Goal: Transaction & Acquisition: Purchase product/service

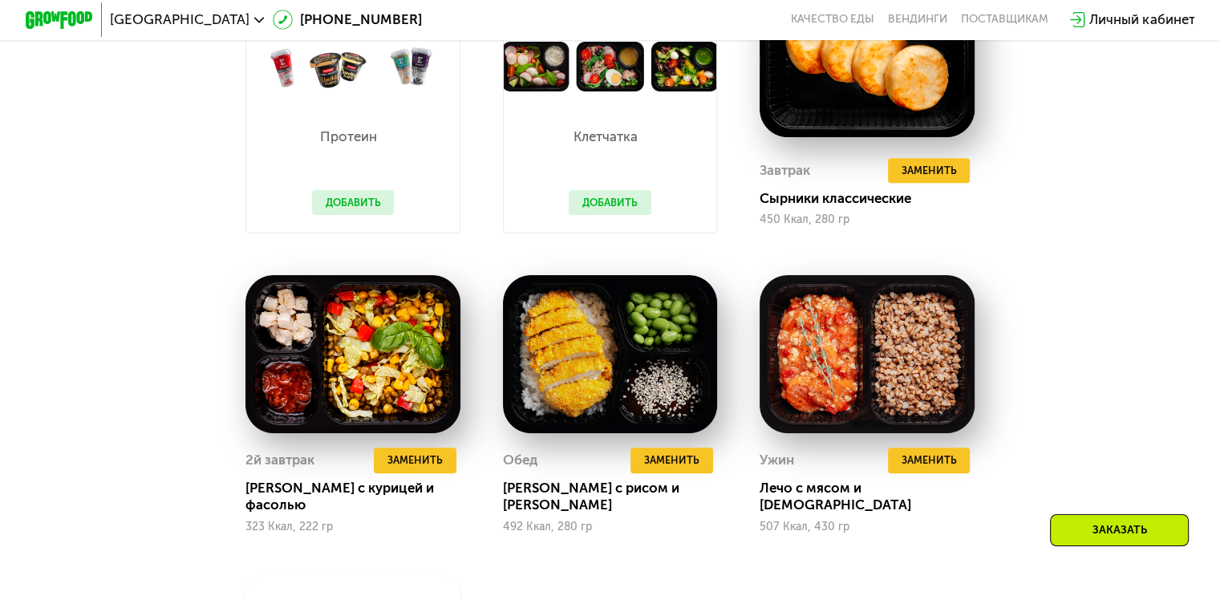
scroll to position [1195, 0]
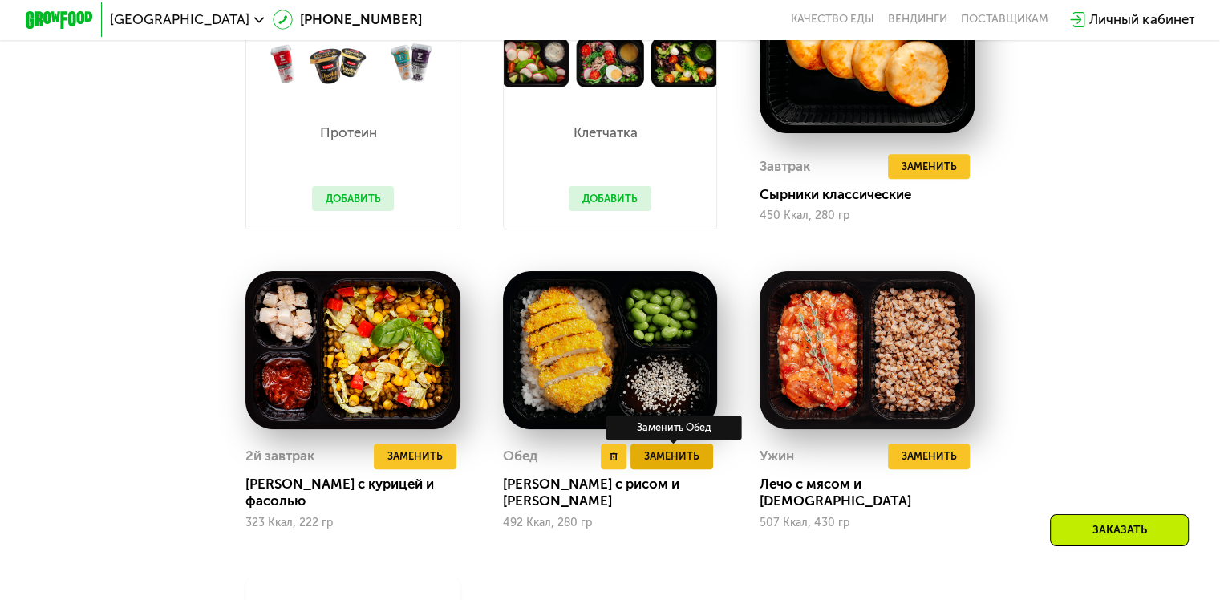
click at [674, 465] on span "Заменить" at bounding box center [671, 456] width 55 height 17
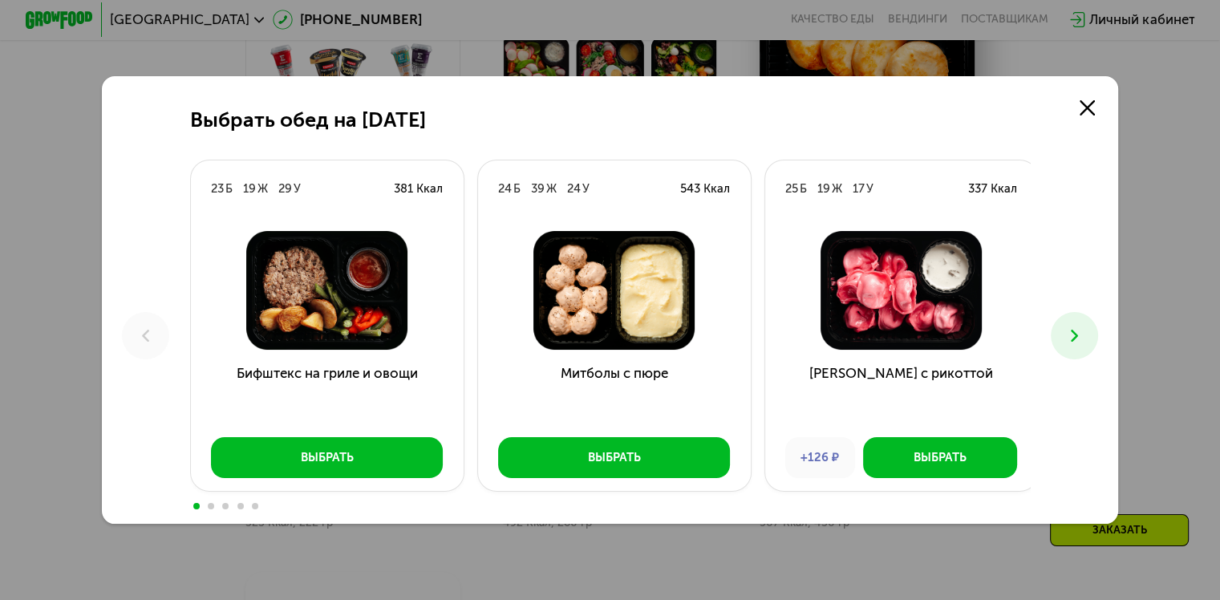
click at [1069, 335] on icon at bounding box center [1075, 336] width 20 height 20
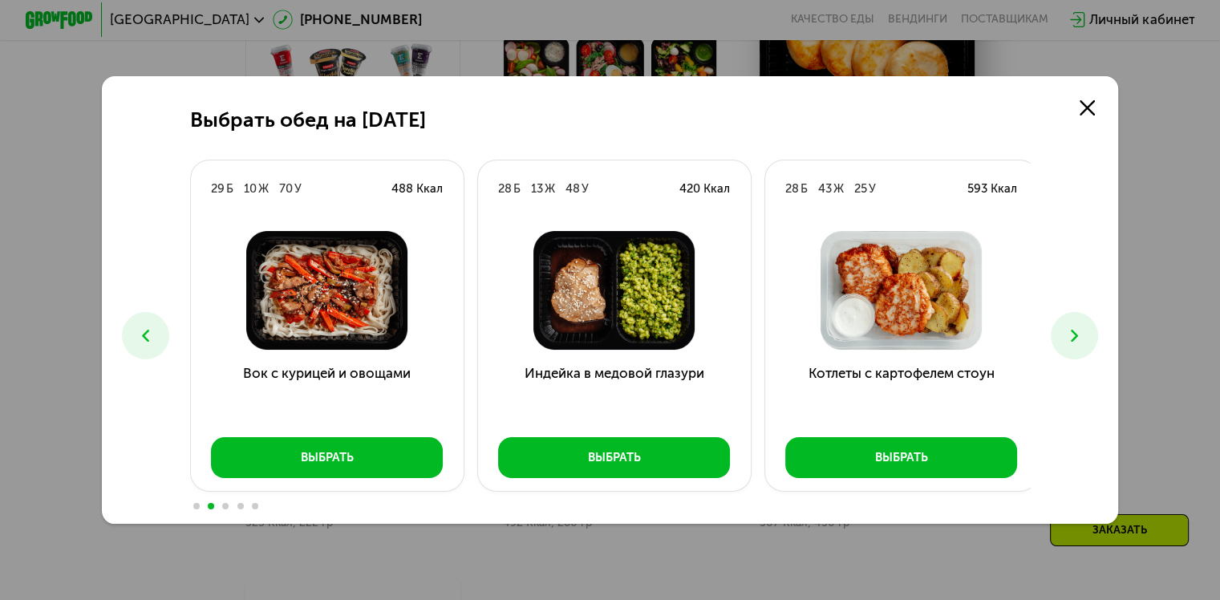
click at [1069, 335] on icon at bounding box center [1075, 336] width 20 height 20
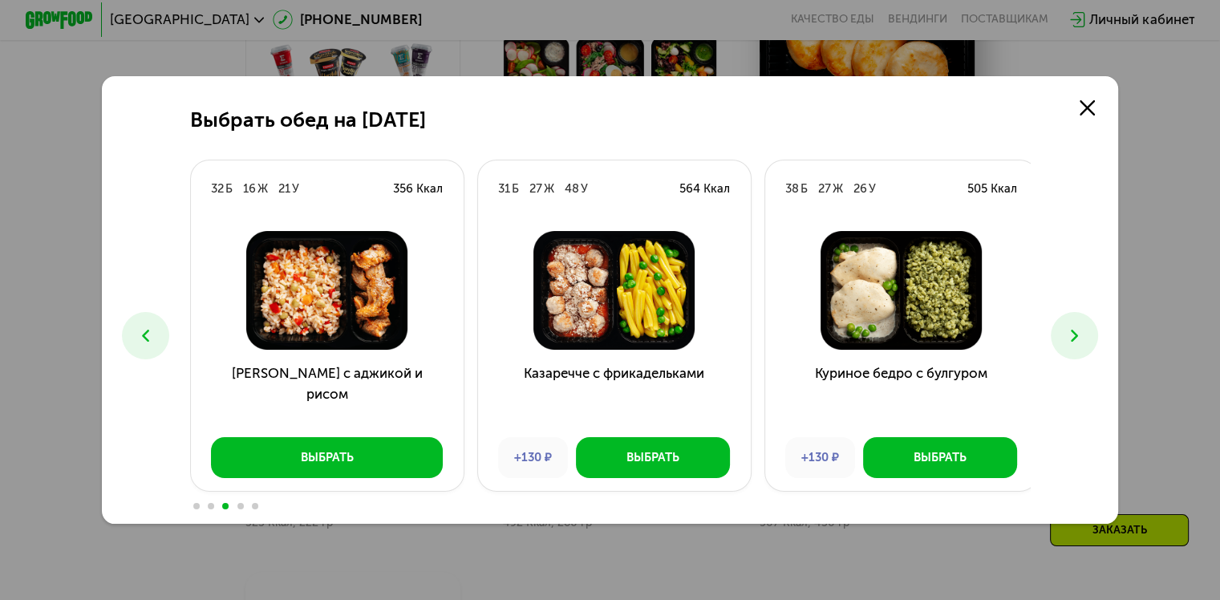
click at [1069, 335] on icon at bounding box center [1075, 336] width 20 height 20
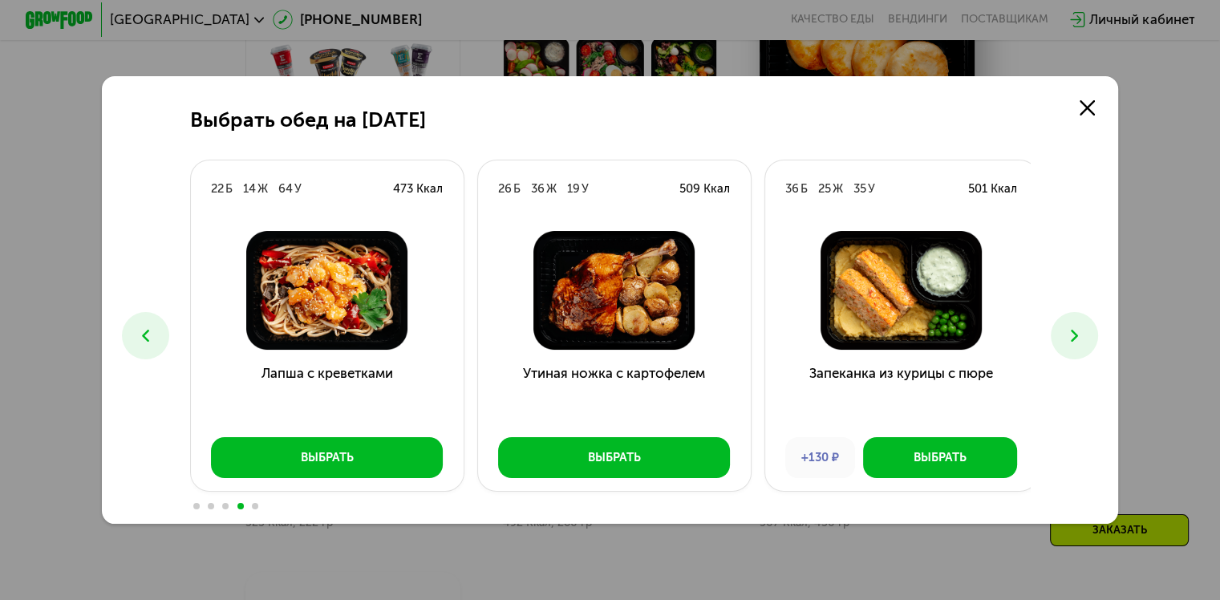
click at [1069, 335] on icon at bounding box center [1075, 336] width 20 height 20
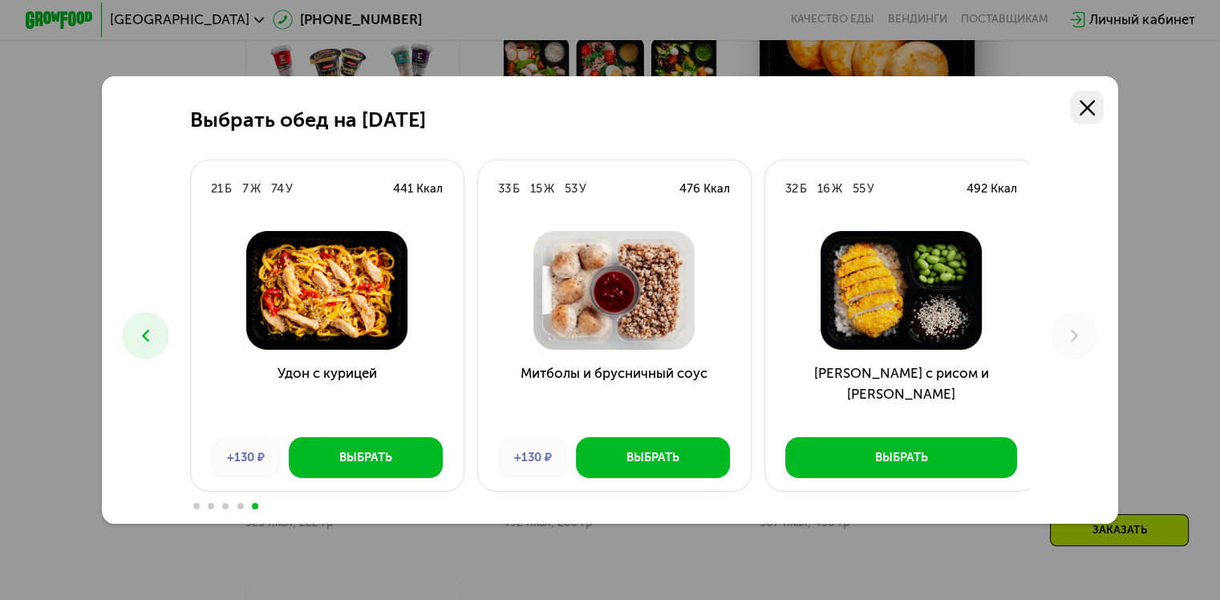
click at [1093, 100] on icon at bounding box center [1087, 107] width 15 height 15
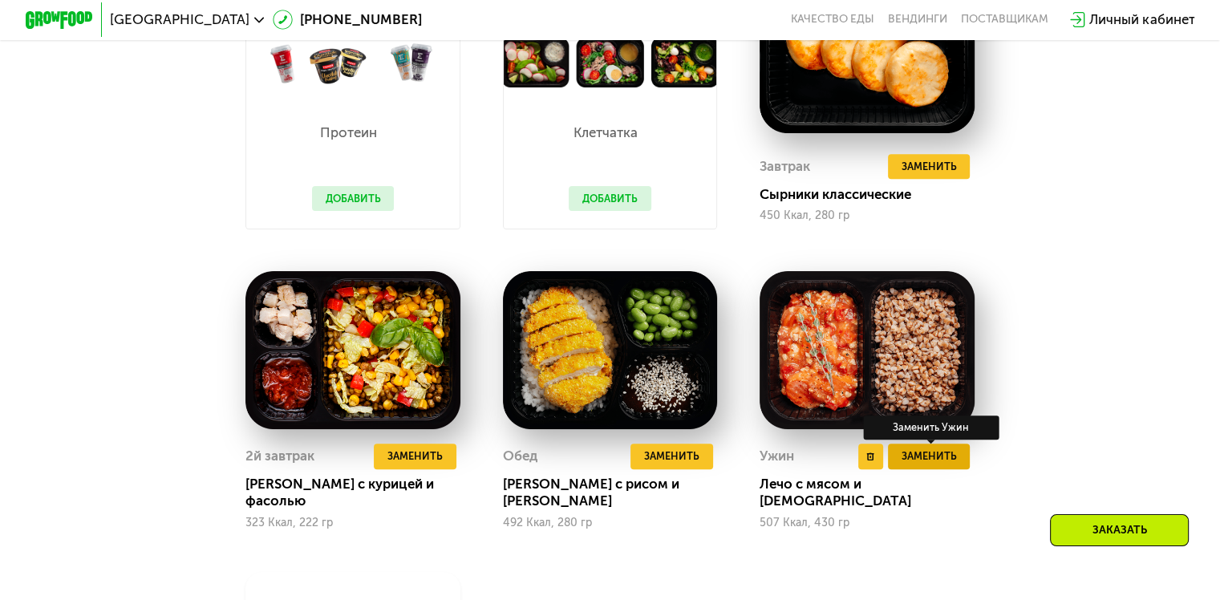
click at [913, 465] on span "Заменить" at bounding box center [928, 456] width 55 height 17
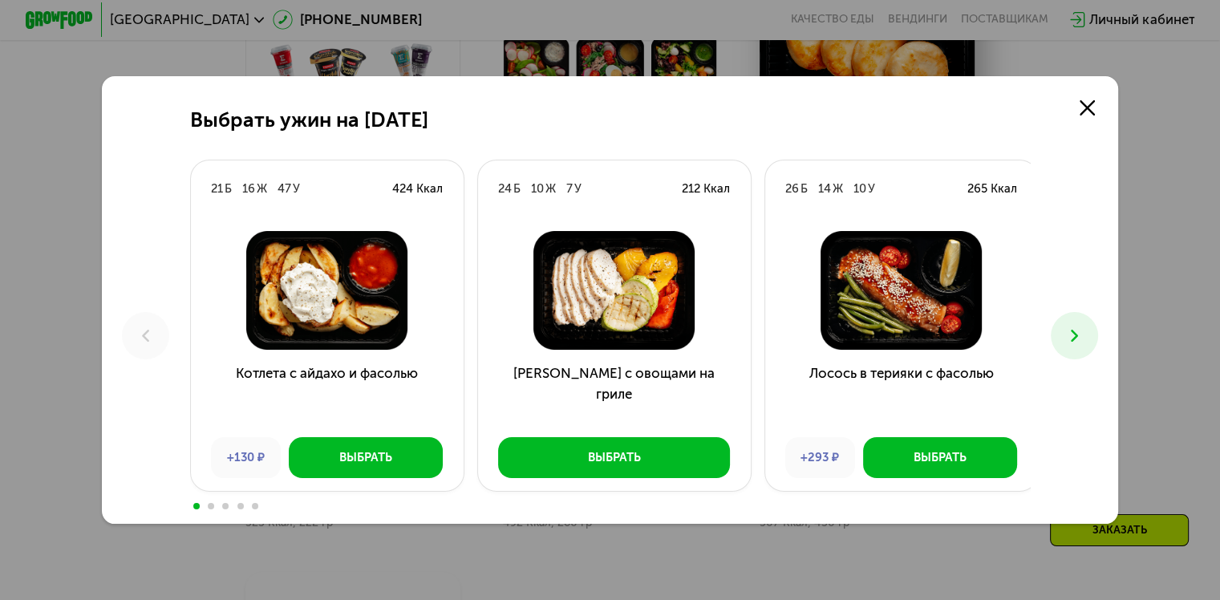
click at [1085, 346] on icon at bounding box center [1075, 336] width 20 height 20
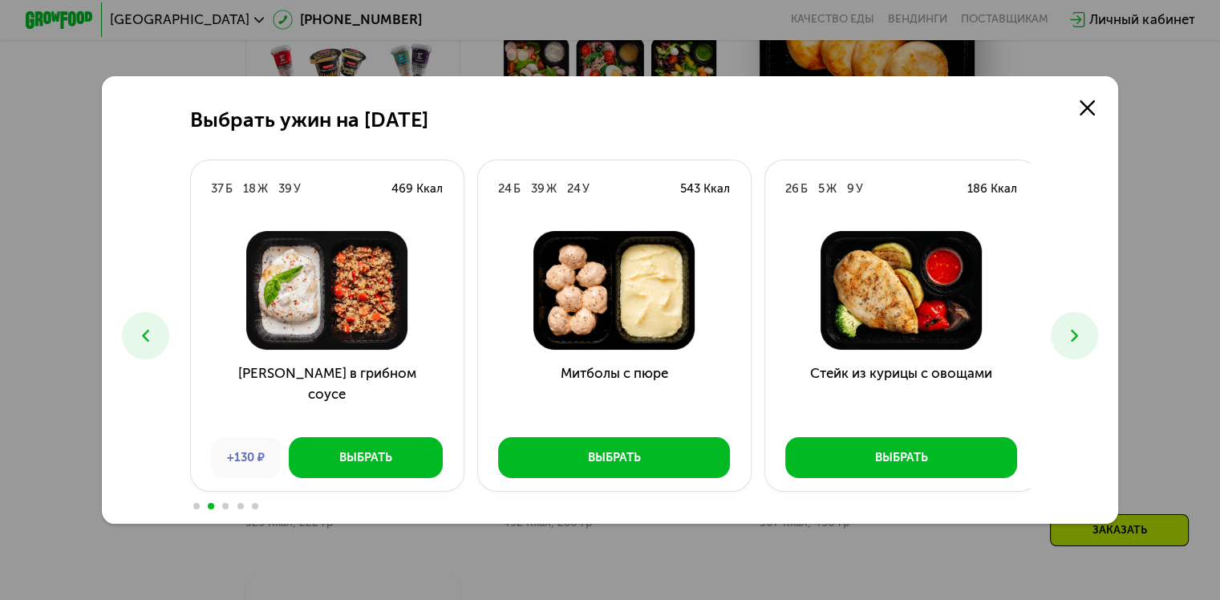
click at [1085, 346] on icon at bounding box center [1075, 336] width 20 height 20
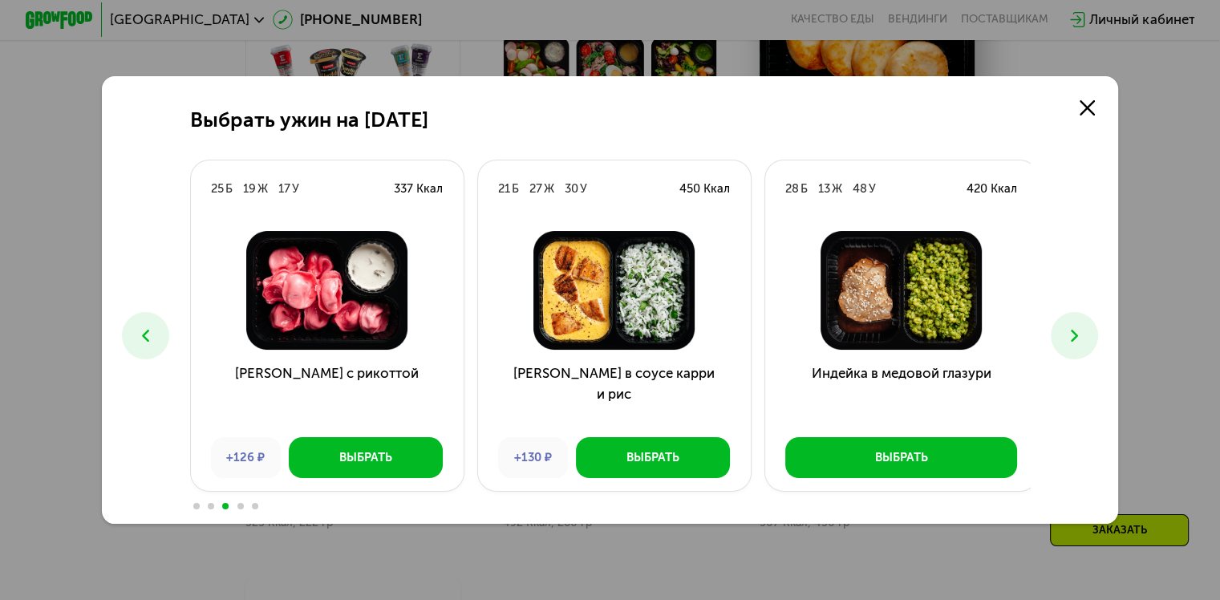
click at [1085, 346] on icon at bounding box center [1075, 336] width 20 height 20
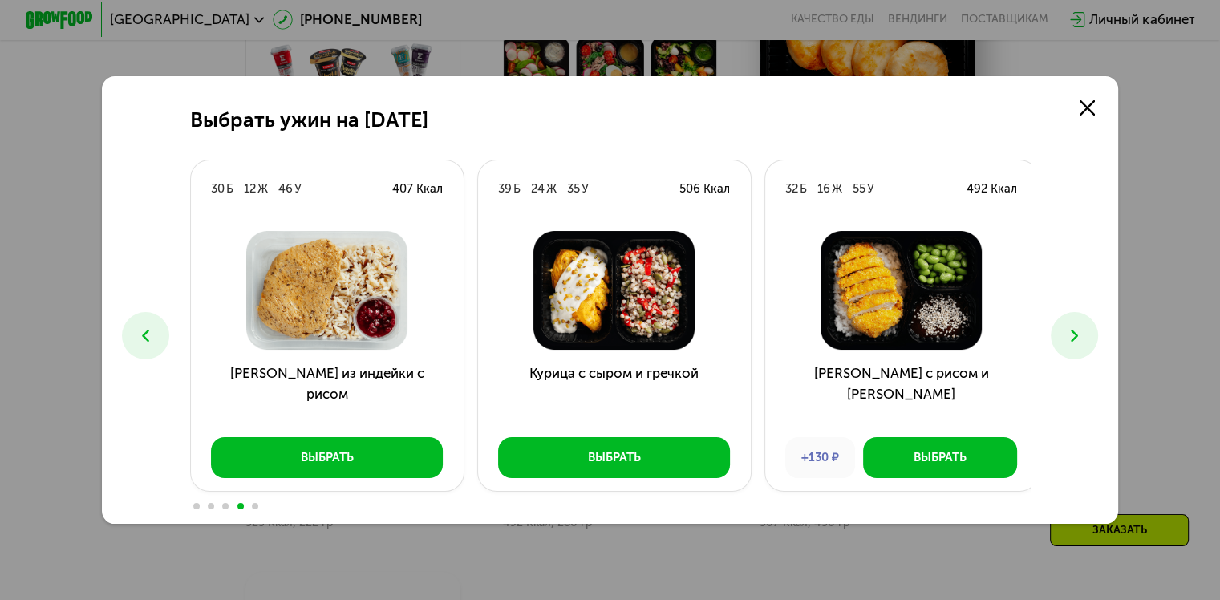
click at [1085, 346] on icon at bounding box center [1075, 336] width 20 height 20
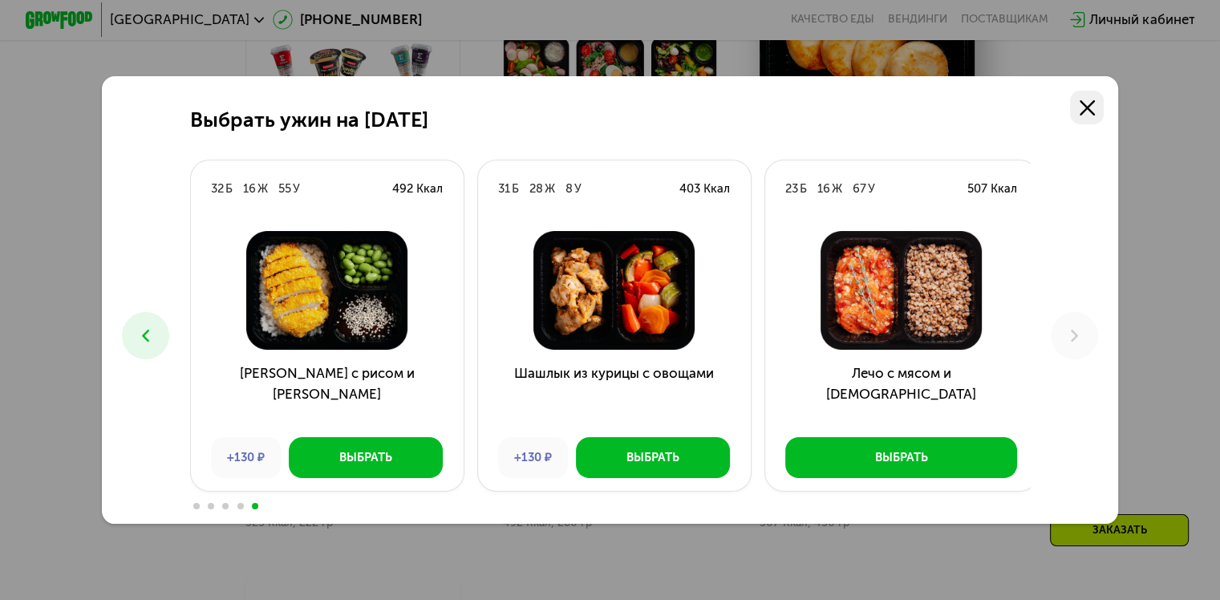
click at [1090, 115] on link at bounding box center [1087, 108] width 34 height 34
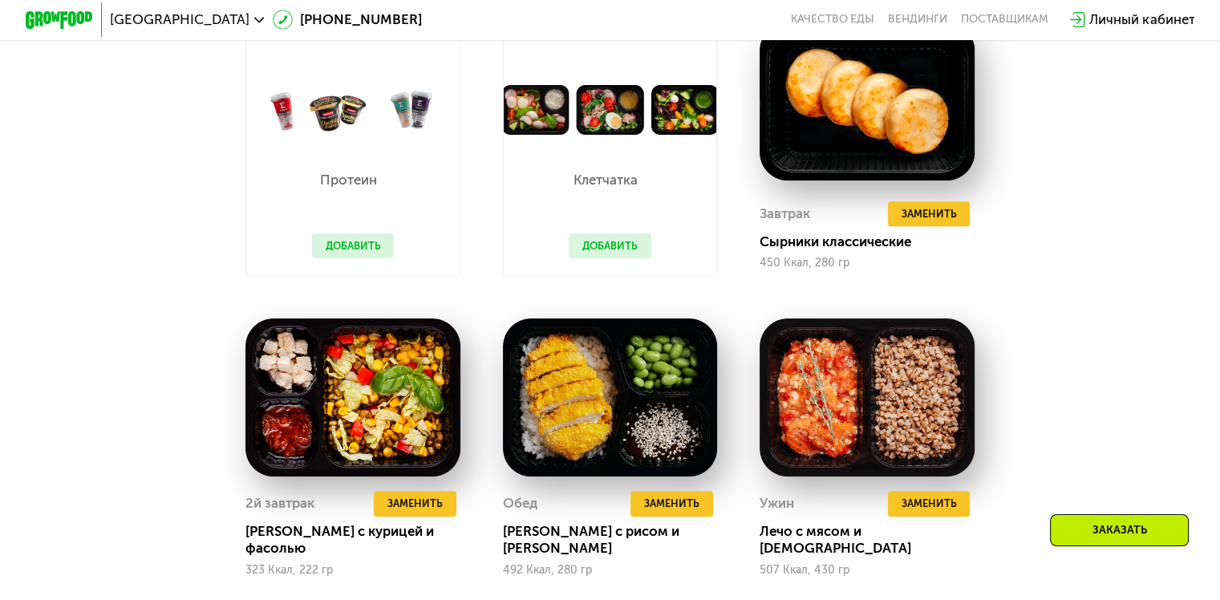
scroll to position [1146, 0]
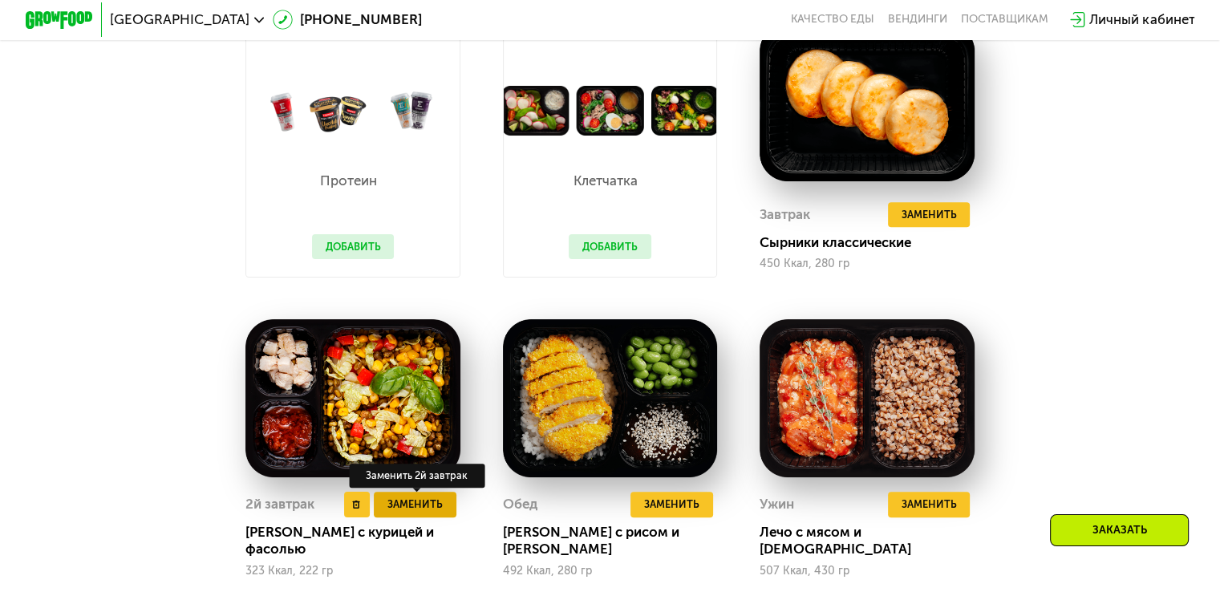
click at [426, 513] on span "Заменить" at bounding box center [414, 504] width 55 height 17
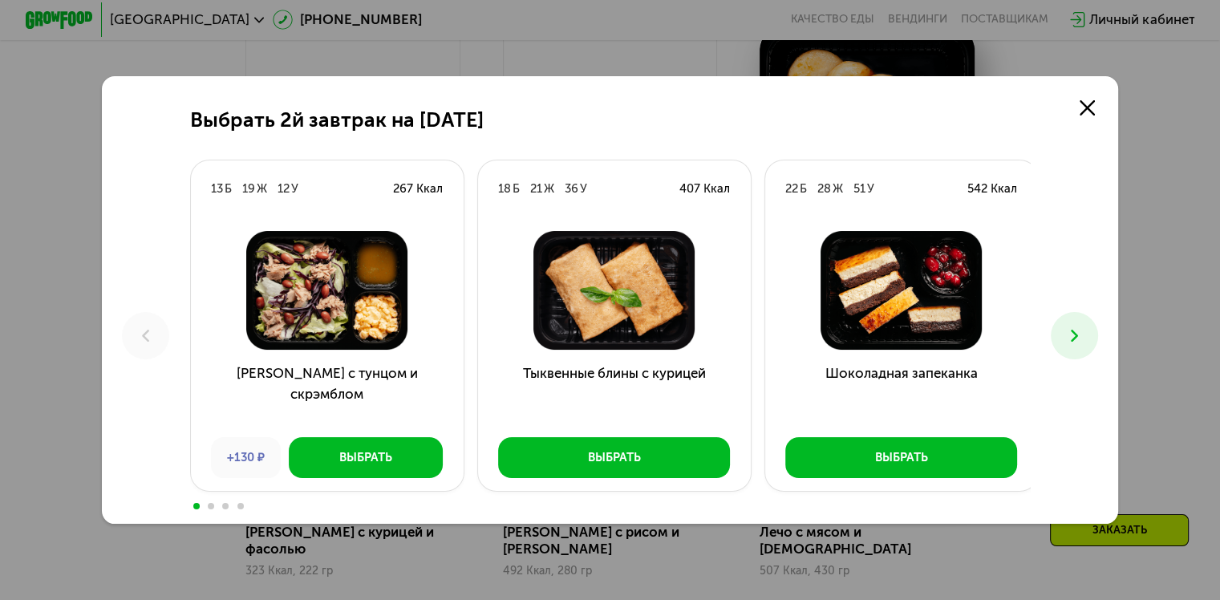
click at [1073, 327] on icon at bounding box center [1075, 336] width 20 height 20
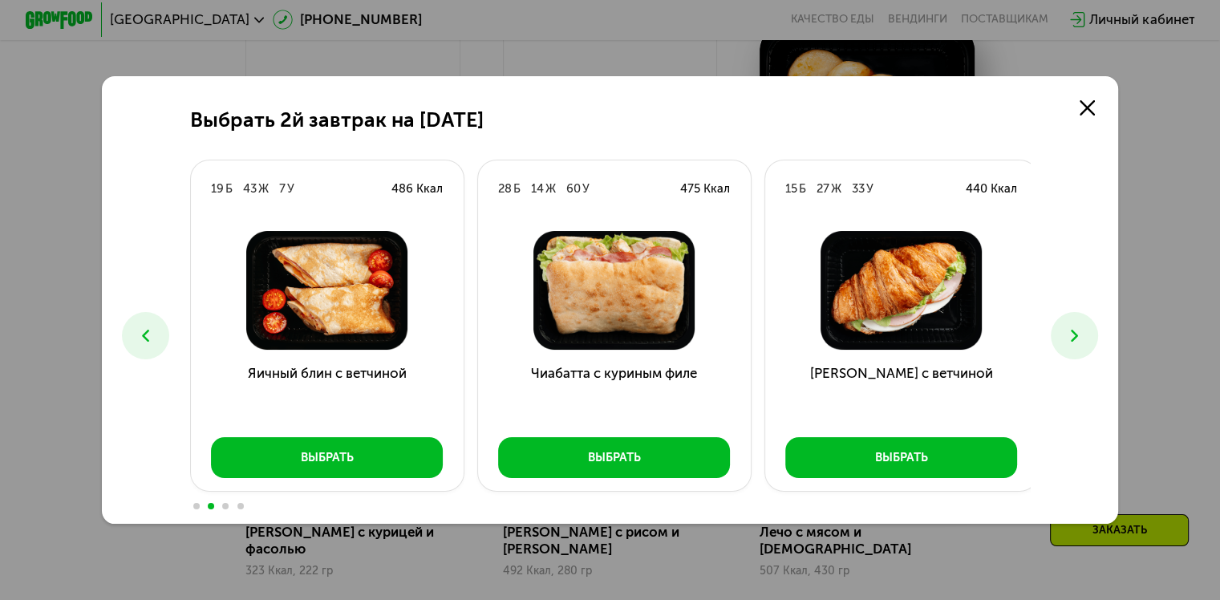
click at [1073, 327] on icon at bounding box center [1075, 336] width 20 height 20
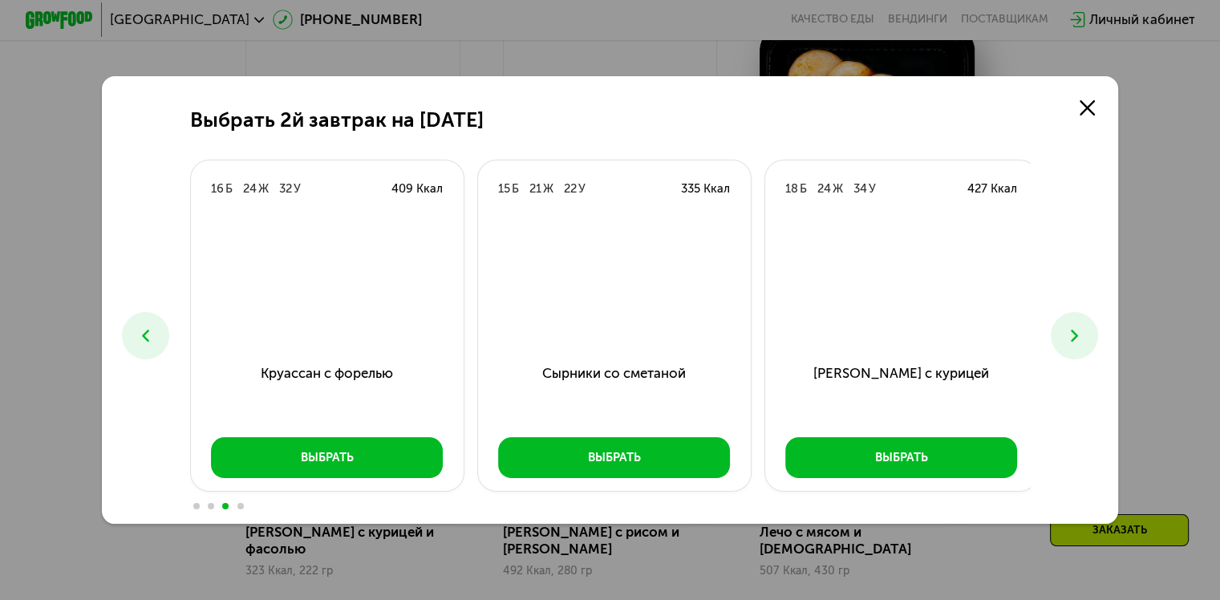
click at [1073, 327] on icon at bounding box center [1075, 336] width 20 height 20
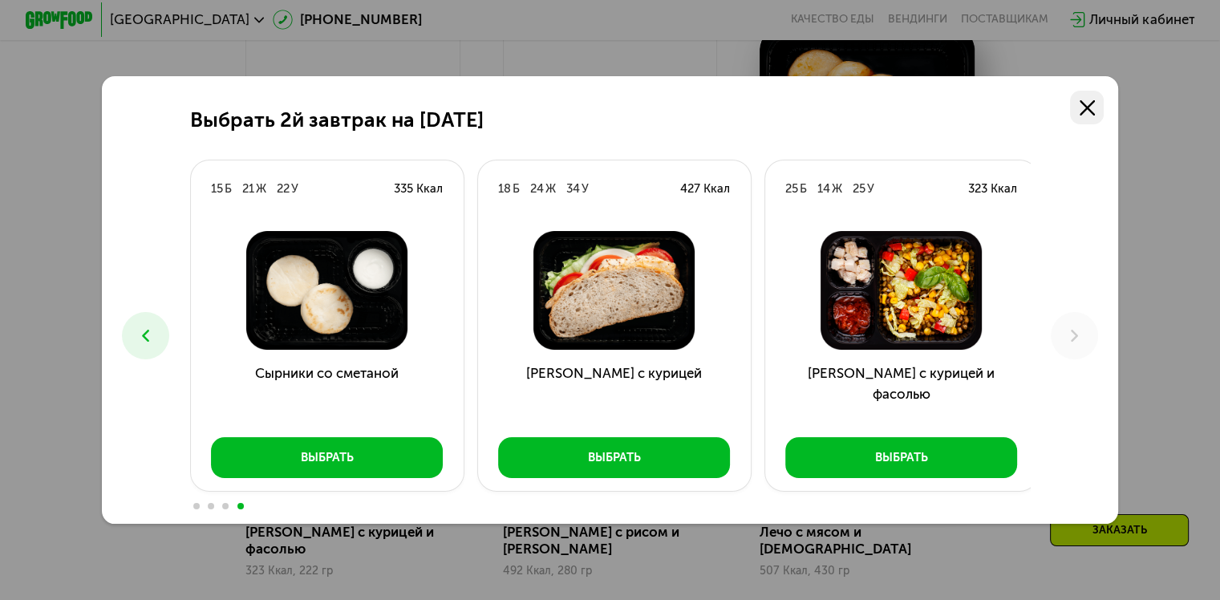
click at [1090, 117] on link at bounding box center [1087, 108] width 34 height 34
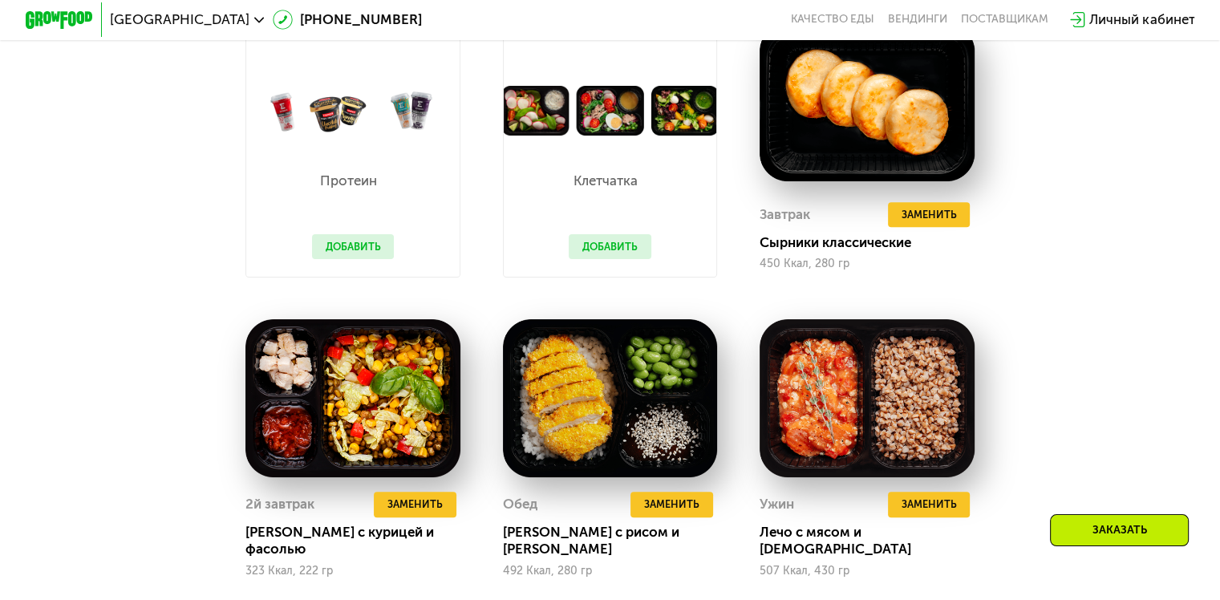
click at [1107, 302] on div "Сбалансированное питание на каждый день Доставка: [DATE] Настроить меню Настрое…" at bounding box center [610, 308] width 1044 height 1059
click at [337, 414] on img at bounding box center [352, 398] width 215 height 158
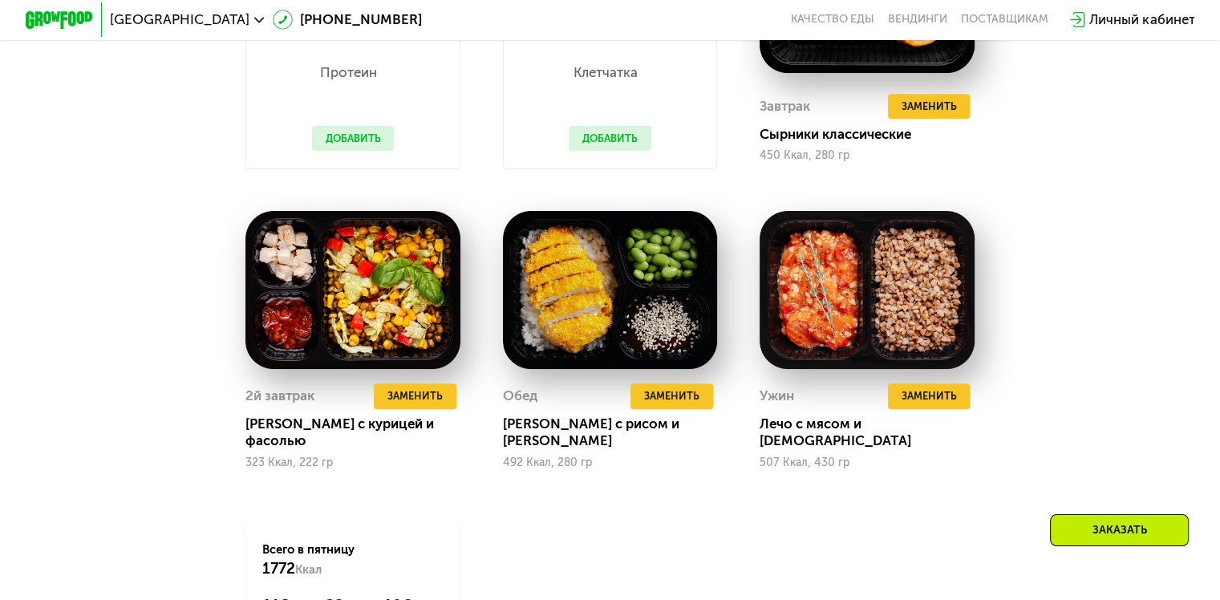
scroll to position [1258, 0]
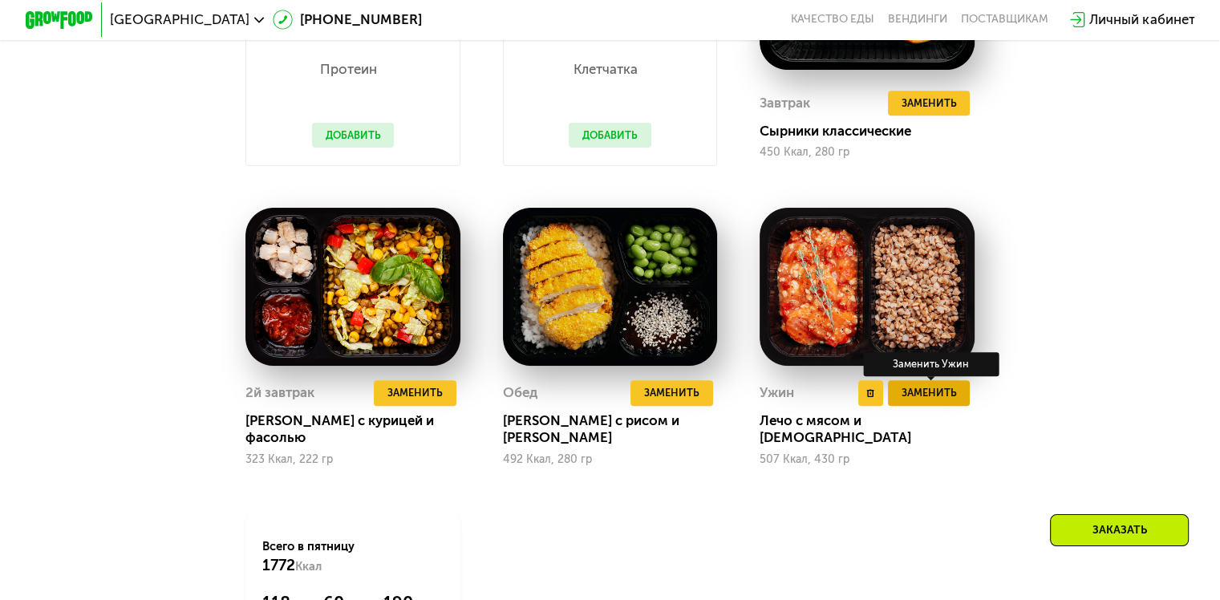
click at [931, 401] on span "Заменить" at bounding box center [928, 392] width 55 height 17
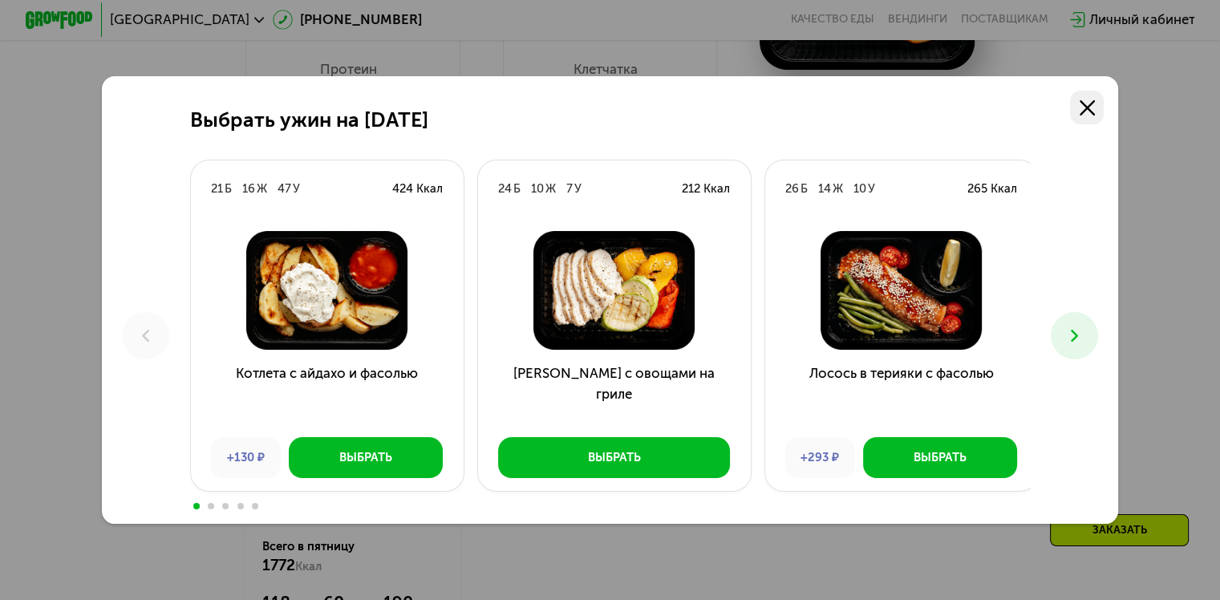
click at [1095, 106] on icon at bounding box center [1087, 107] width 15 height 15
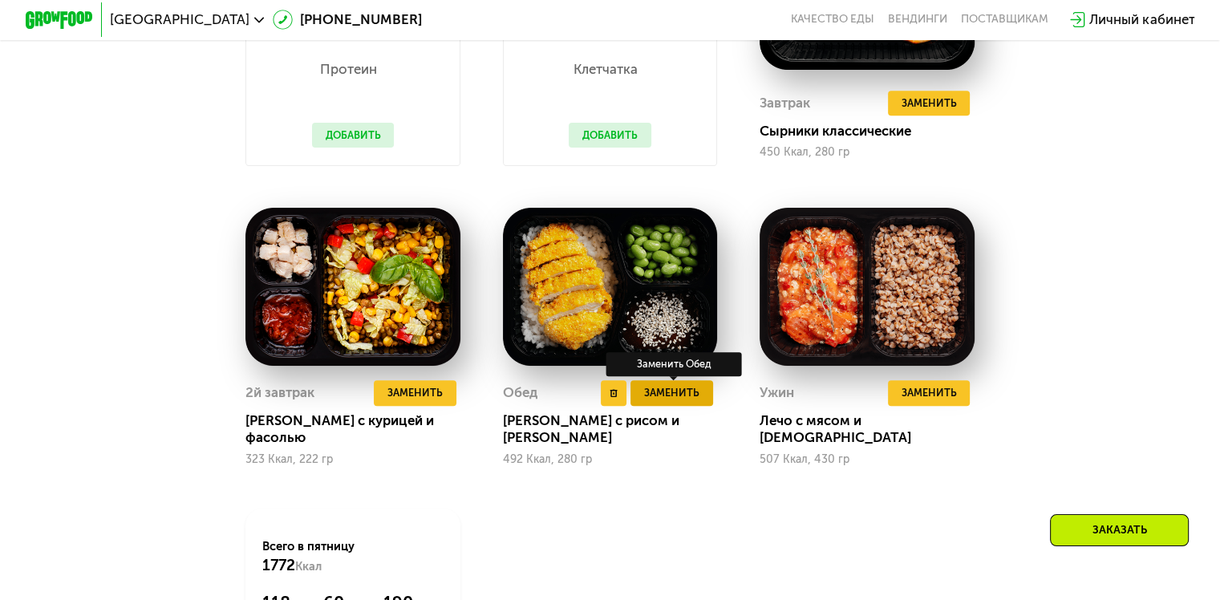
click at [658, 401] on span "Заменить" at bounding box center [671, 392] width 55 height 17
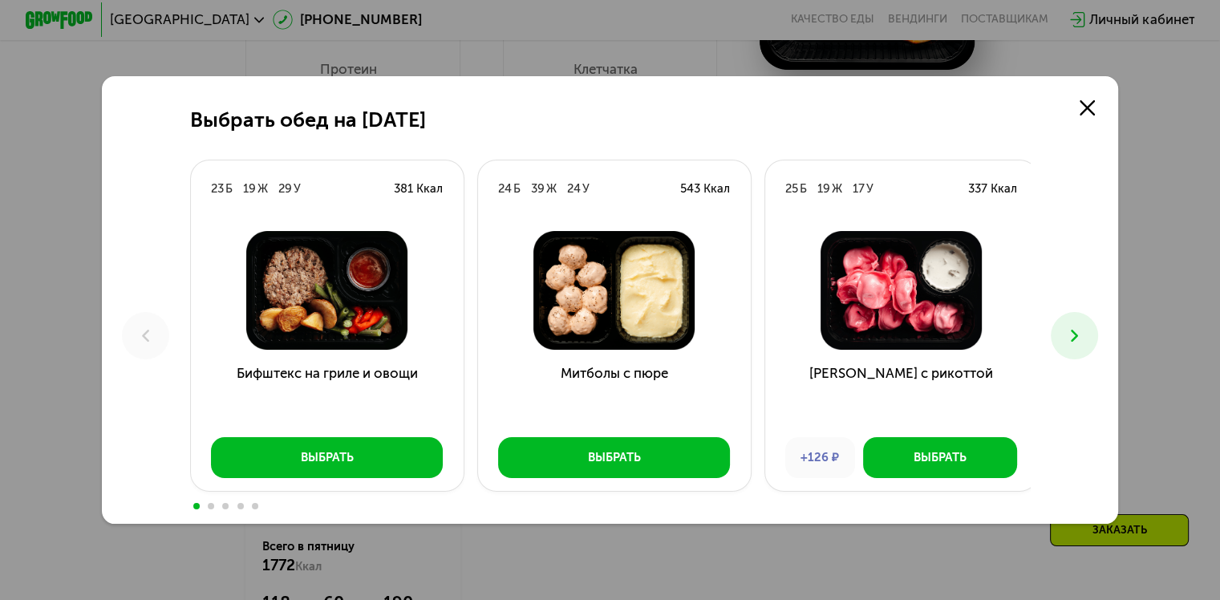
click at [1091, 327] on button at bounding box center [1074, 335] width 47 height 47
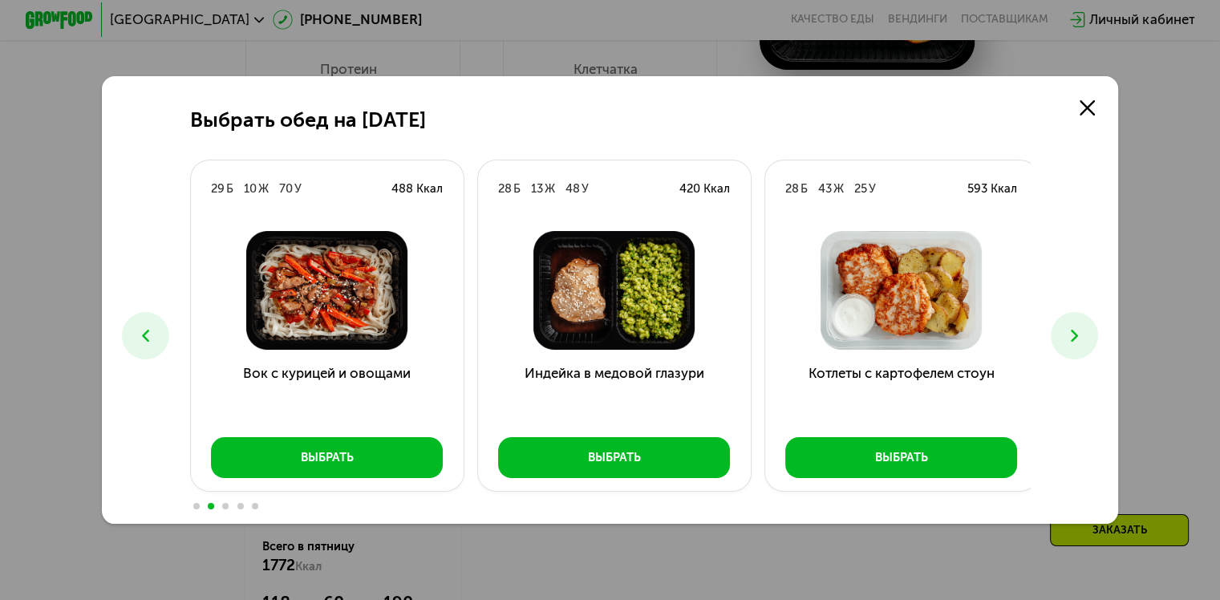
click at [1091, 327] on button at bounding box center [1074, 335] width 47 height 47
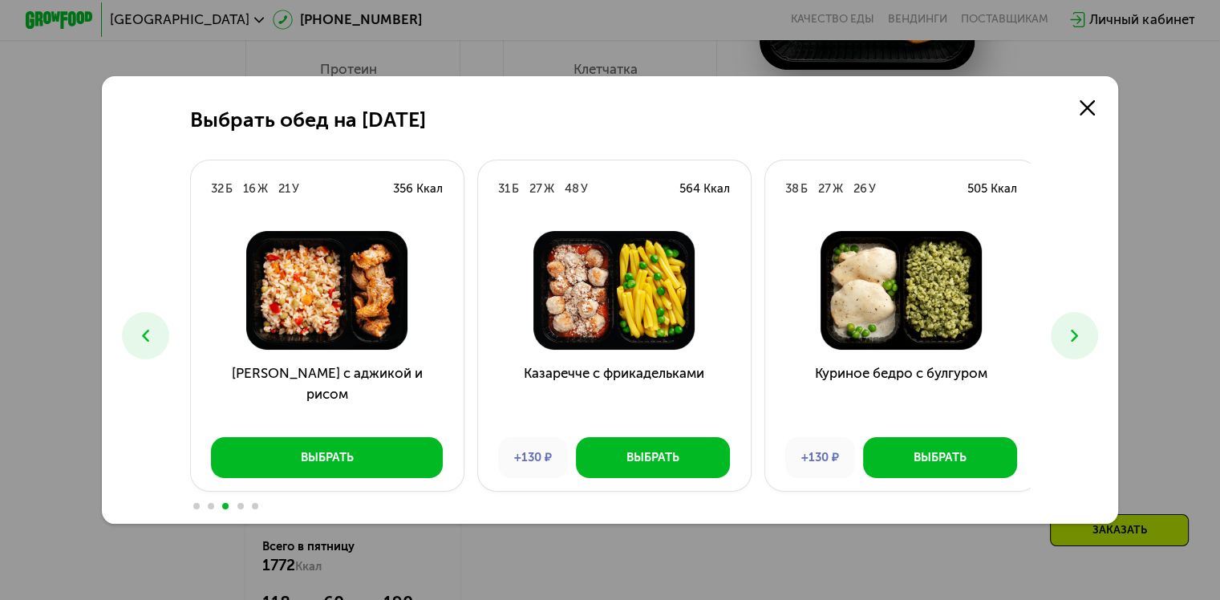
click at [1091, 327] on button at bounding box center [1074, 335] width 47 height 47
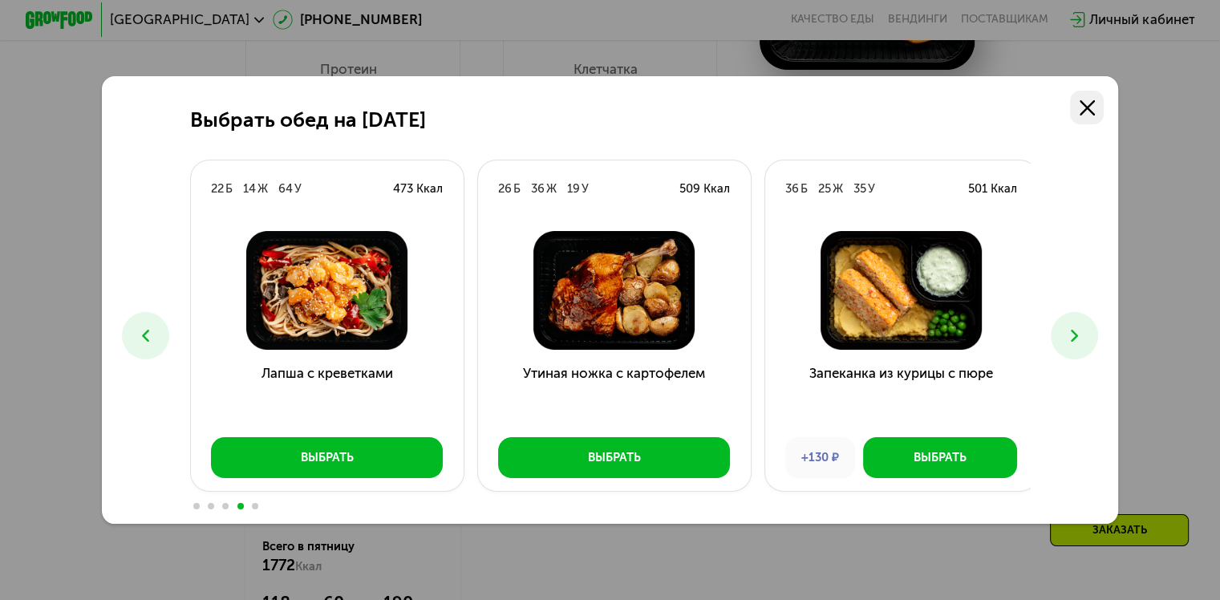
click at [1093, 109] on icon at bounding box center [1087, 107] width 15 height 15
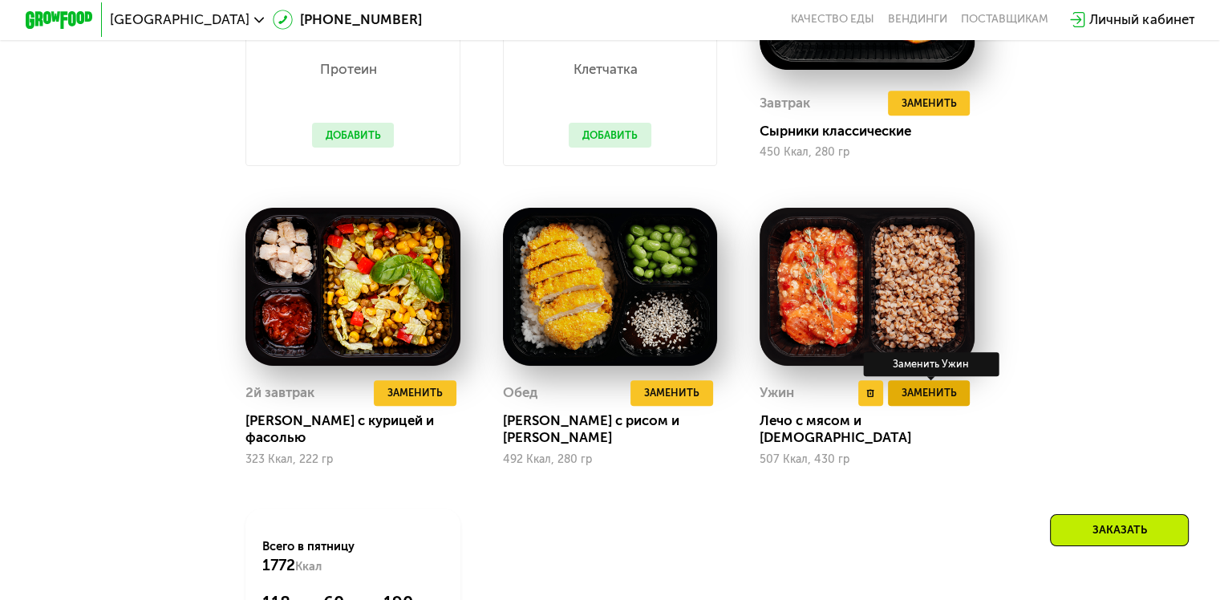
click at [947, 401] on span "Заменить" at bounding box center [928, 392] width 55 height 17
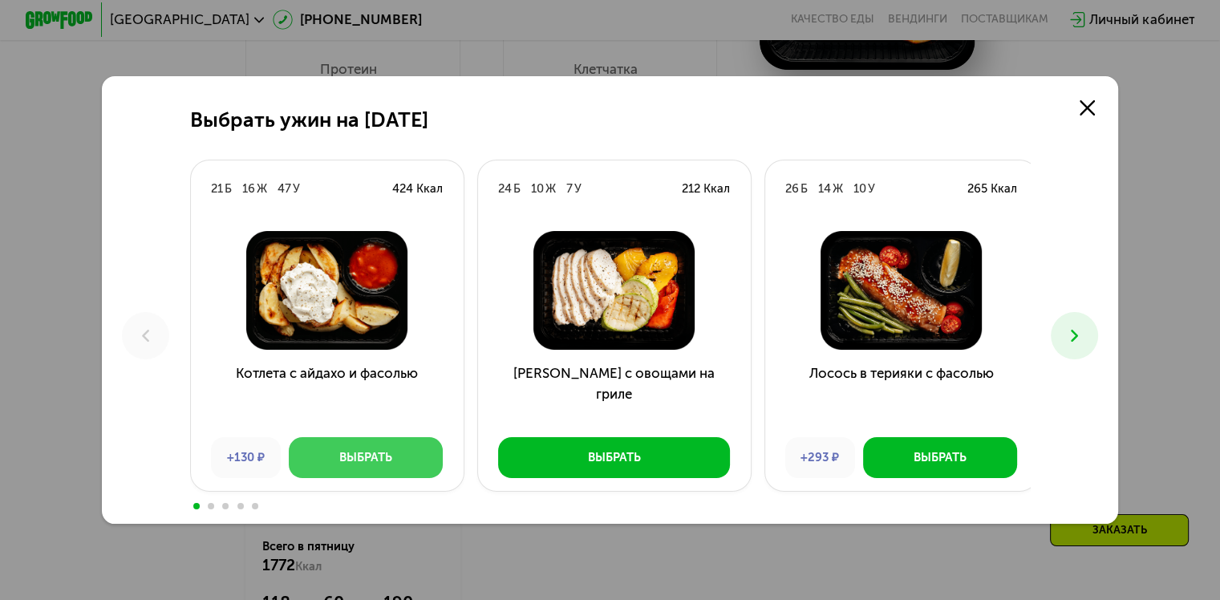
click at [345, 465] on div "Выбрать" at bounding box center [365, 457] width 53 height 17
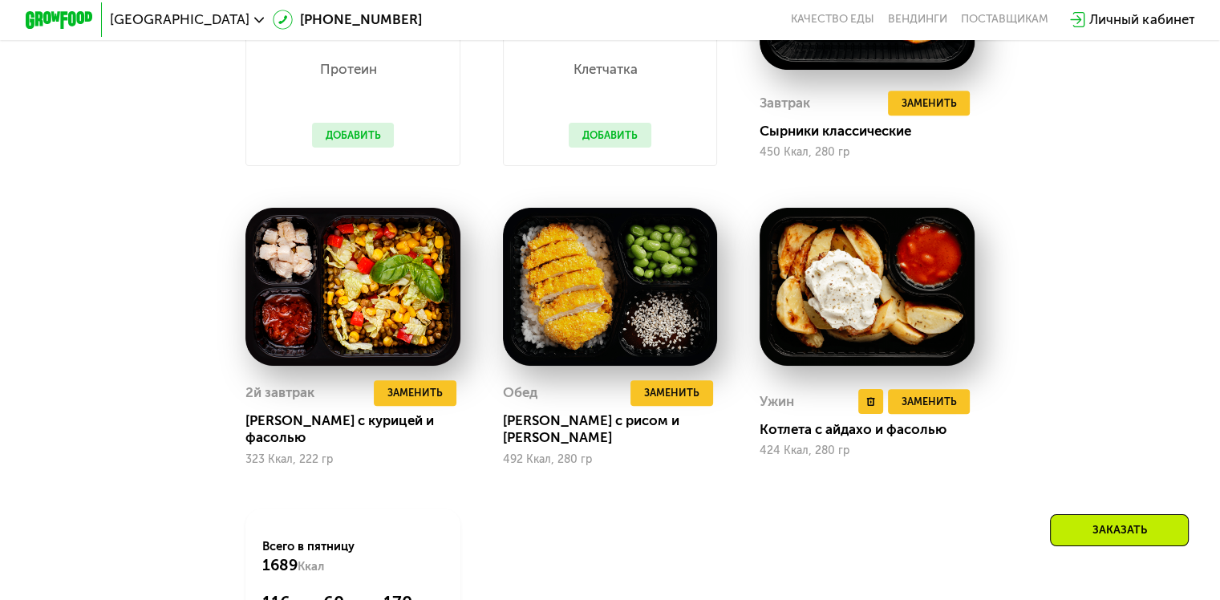
click at [918, 392] on div "Ужин Удалить Ужин Заменить Заменить Ужин Котлета с айдахо и фасолью 424 Ккал, 2…" at bounding box center [867, 337] width 215 height 258
click at [916, 402] on span "Заменить" at bounding box center [928, 401] width 55 height 17
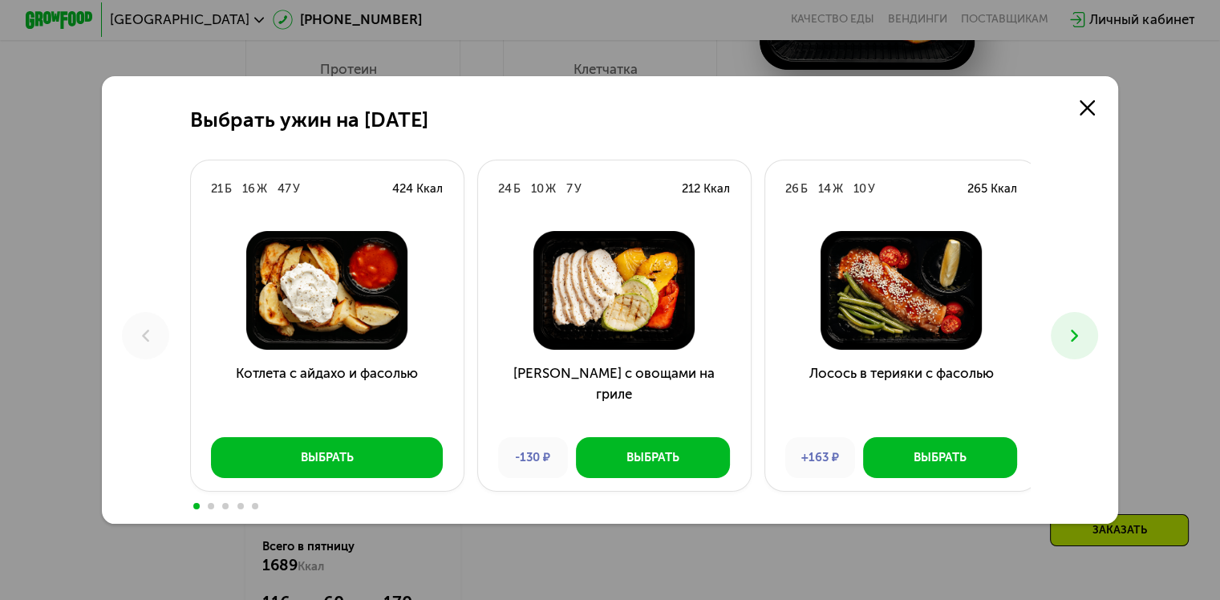
click at [1076, 337] on icon at bounding box center [1075, 336] width 20 height 20
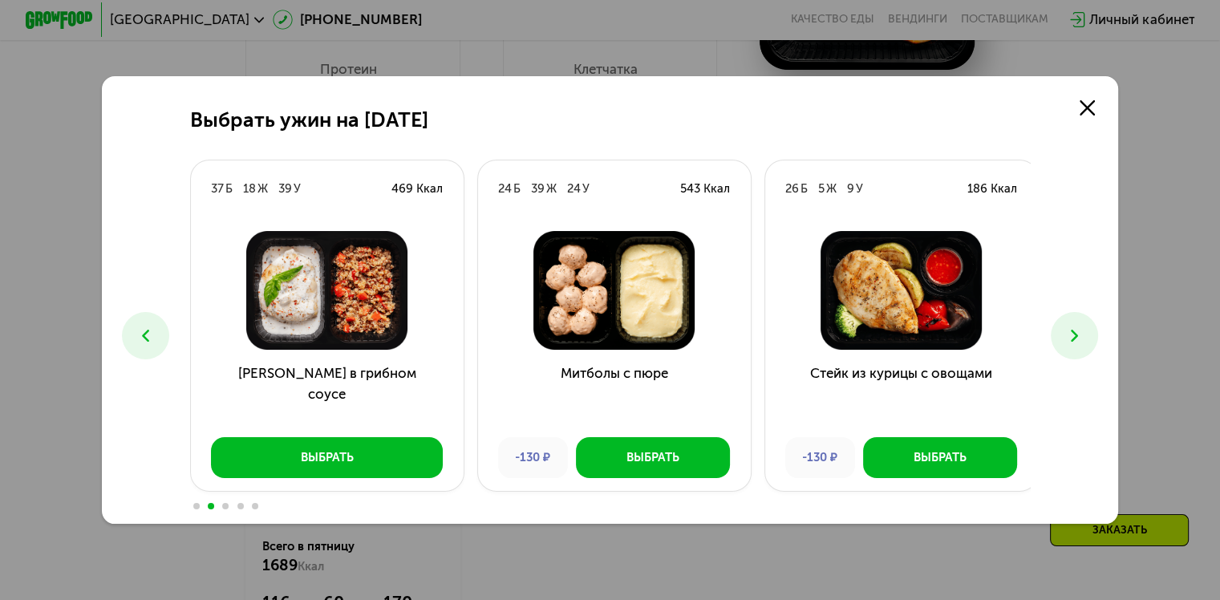
click at [1076, 337] on icon at bounding box center [1075, 336] width 20 height 20
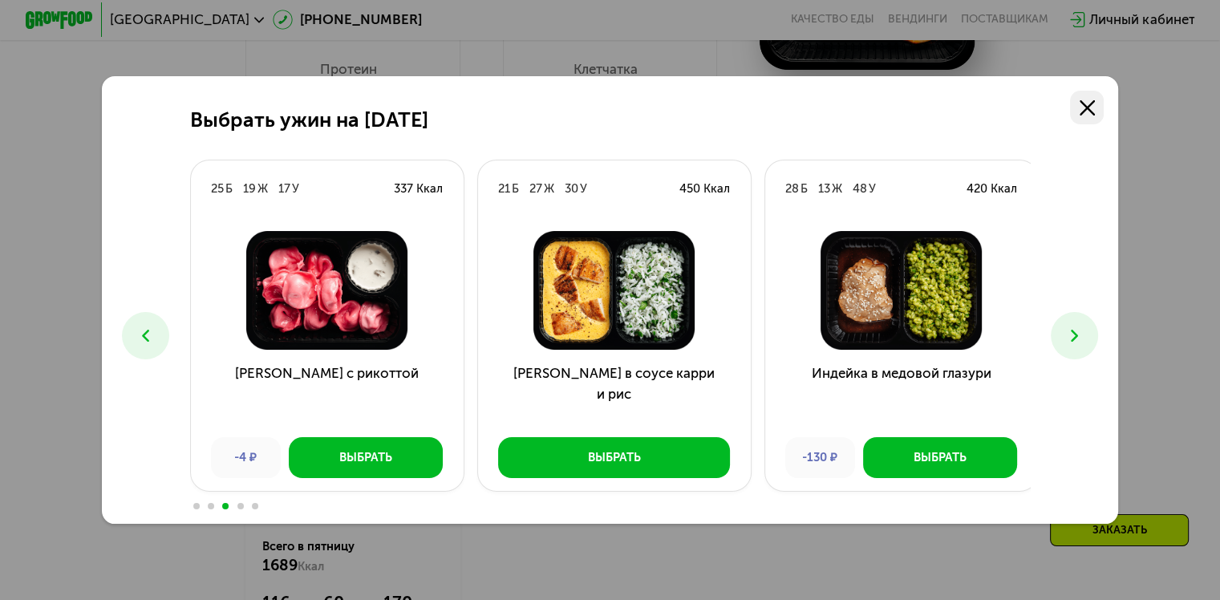
click at [1086, 110] on use at bounding box center [1087, 107] width 15 height 15
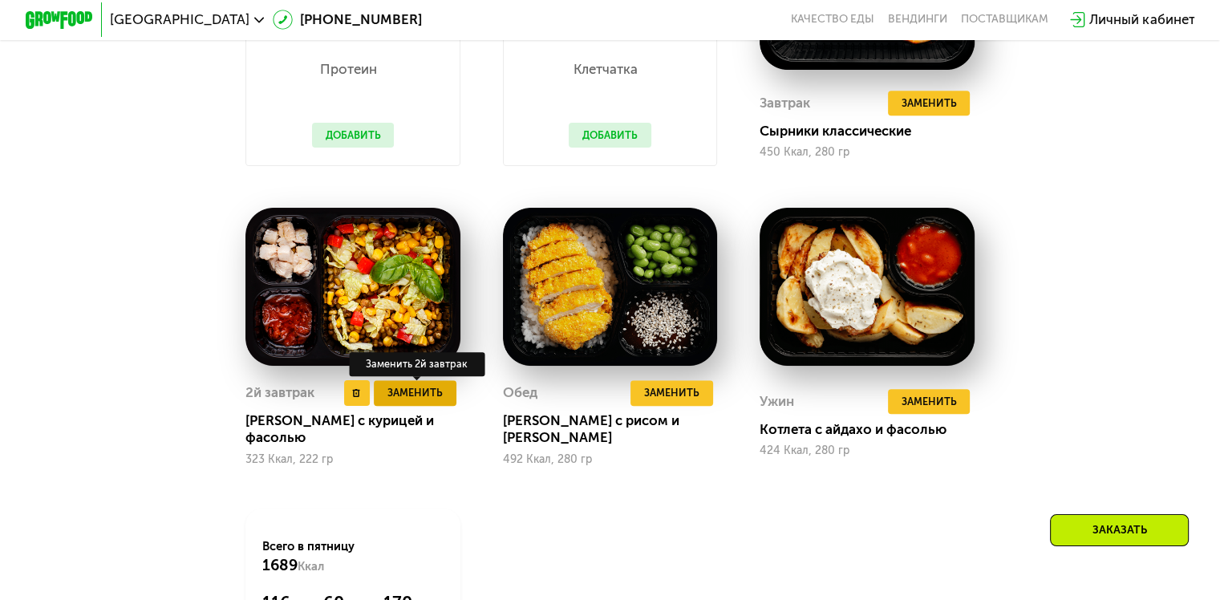
click at [417, 400] on span "Заменить" at bounding box center [414, 392] width 55 height 17
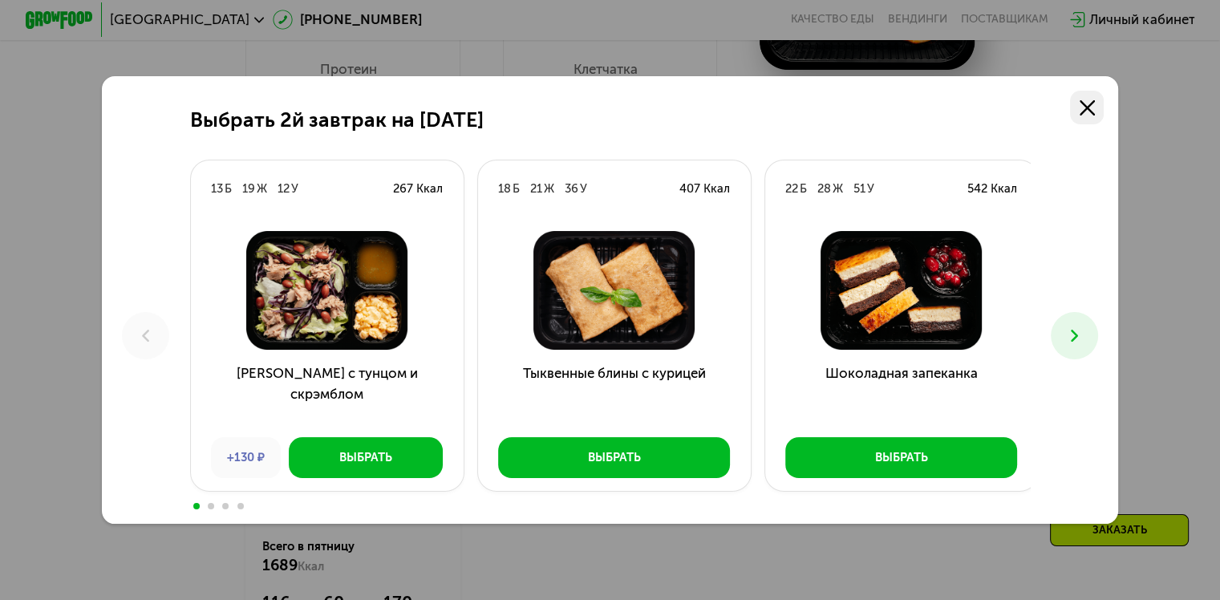
click at [1086, 121] on link at bounding box center [1087, 108] width 34 height 34
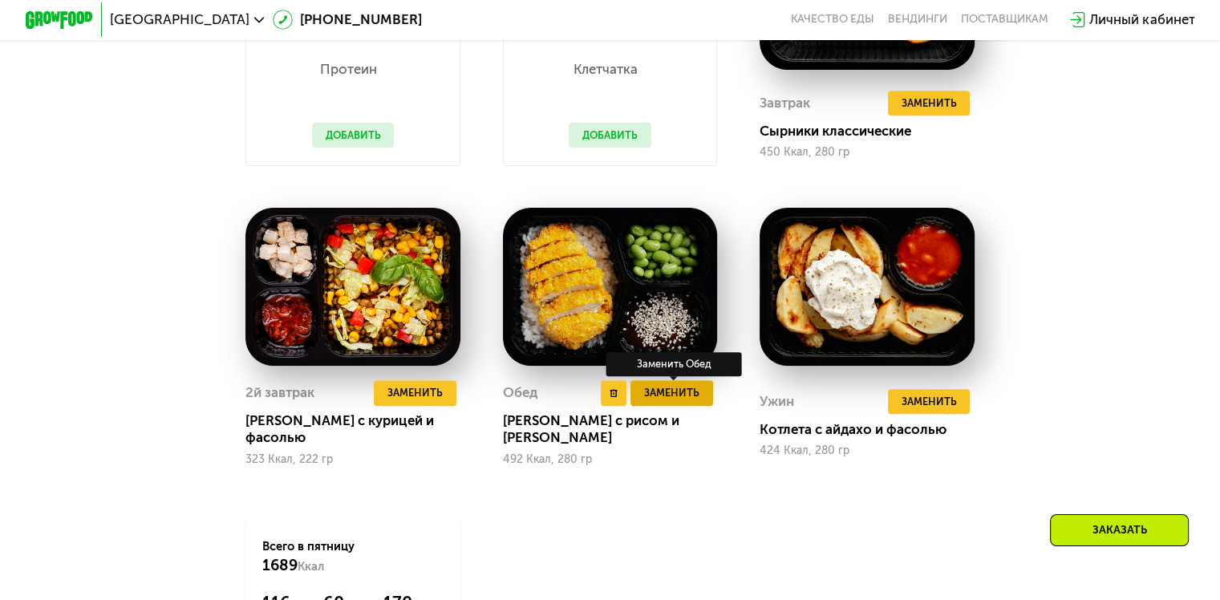
click at [647, 401] on span "Заменить" at bounding box center [671, 392] width 55 height 17
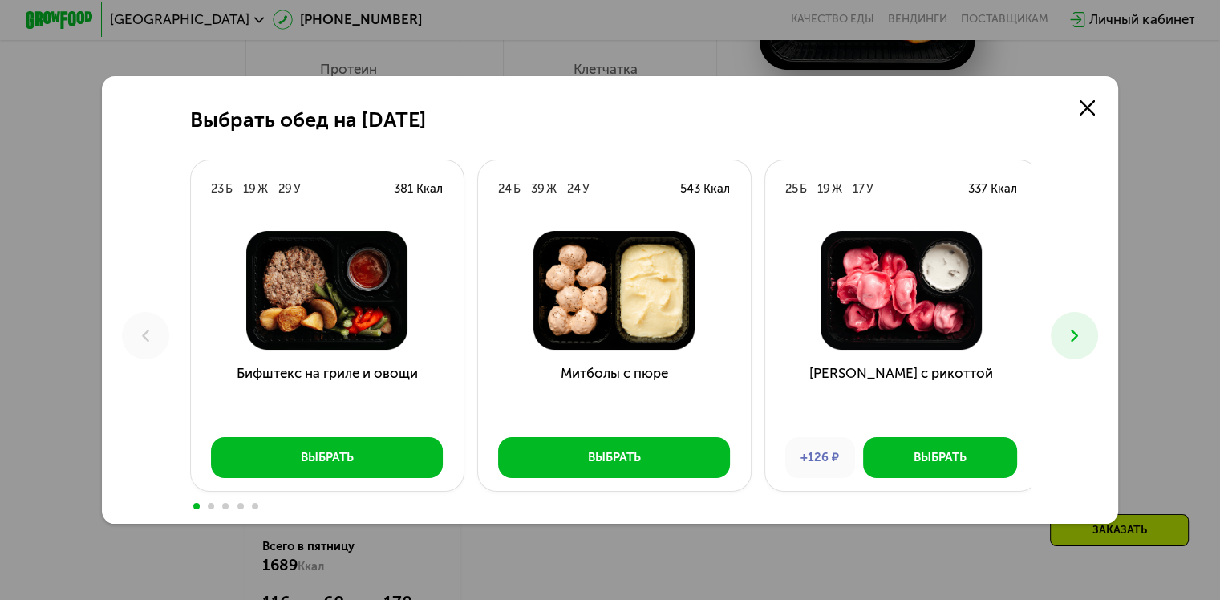
click at [1068, 331] on button at bounding box center [1074, 335] width 47 height 47
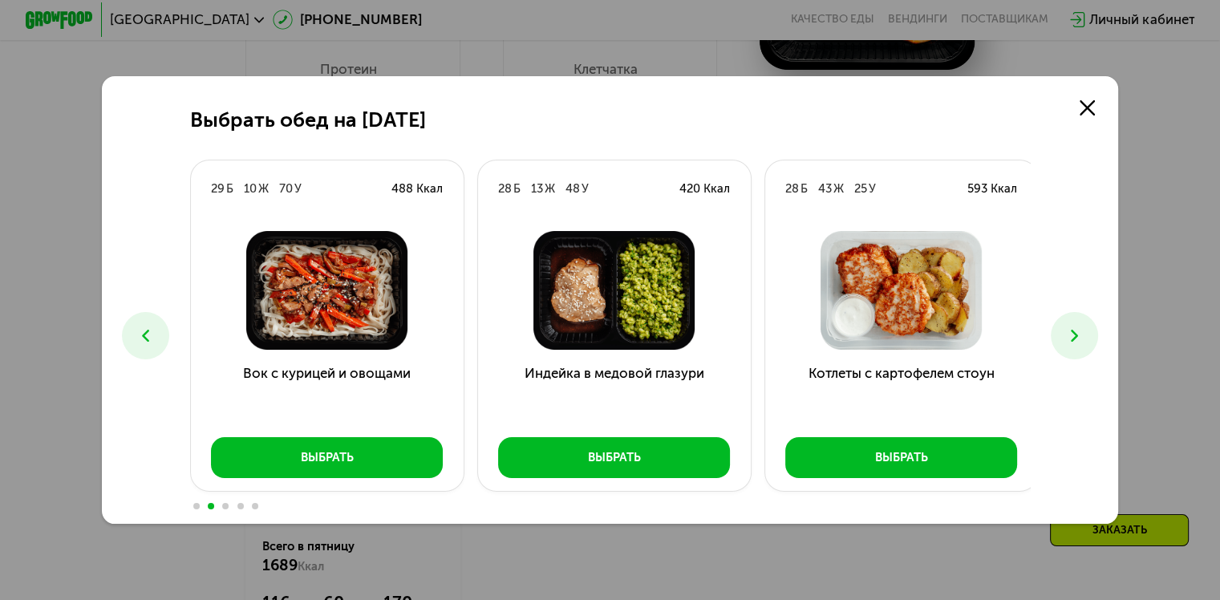
click at [1068, 331] on button at bounding box center [1074, 335] width 47 height 47
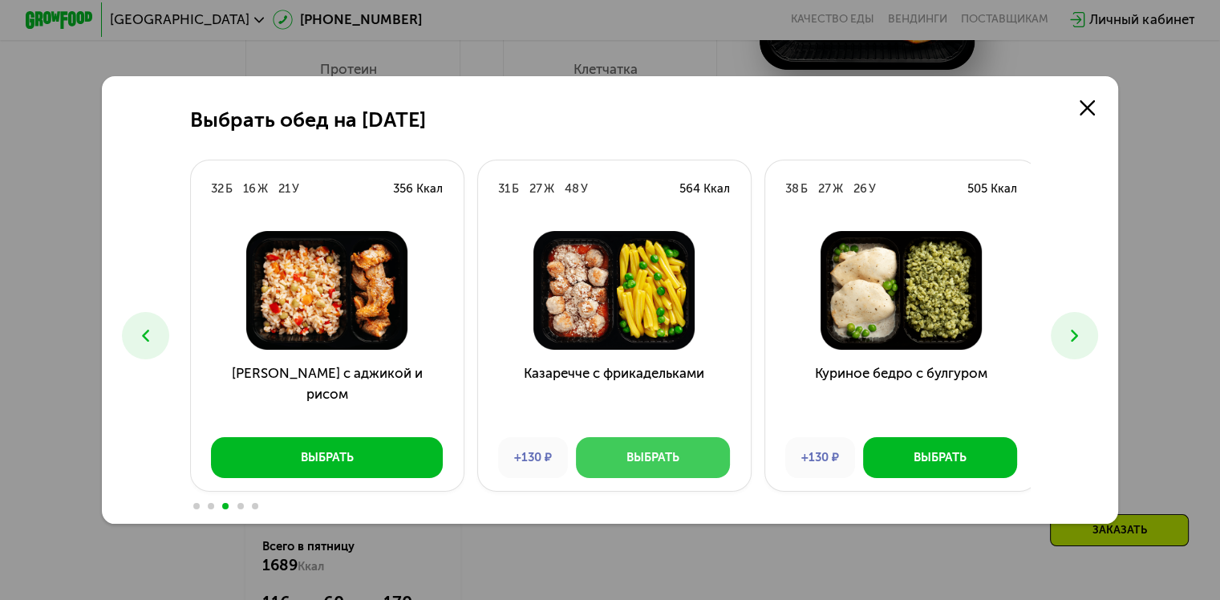
click at [627, 460] on div "Выбрать" at bounding box center [653, 457] width 53 height 17
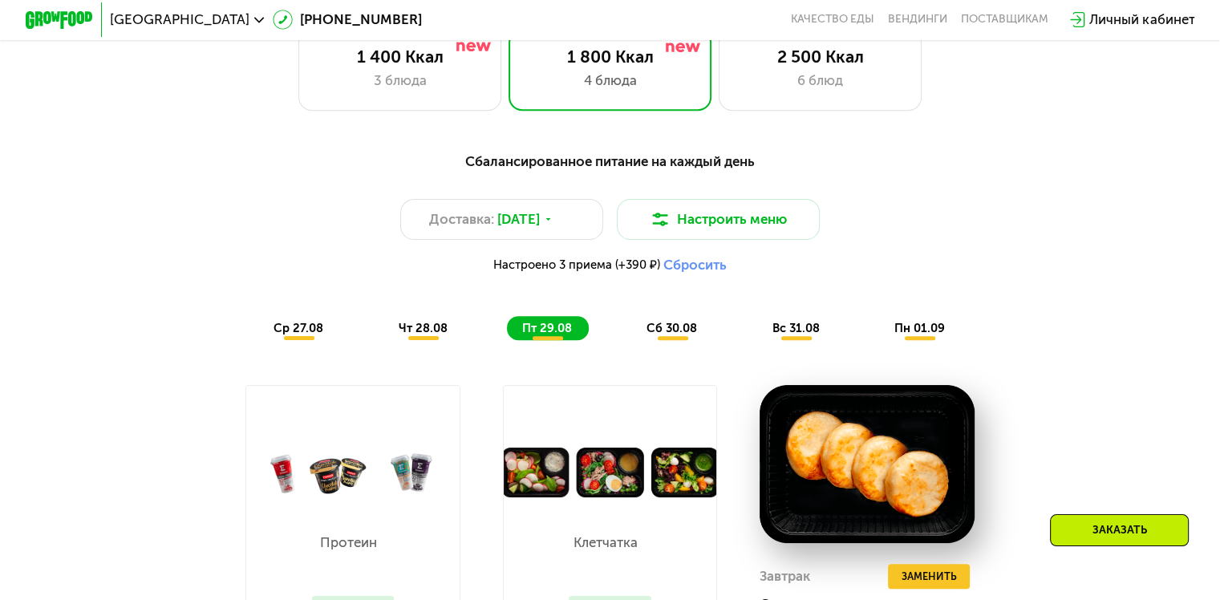
scroll to position [783, 0]
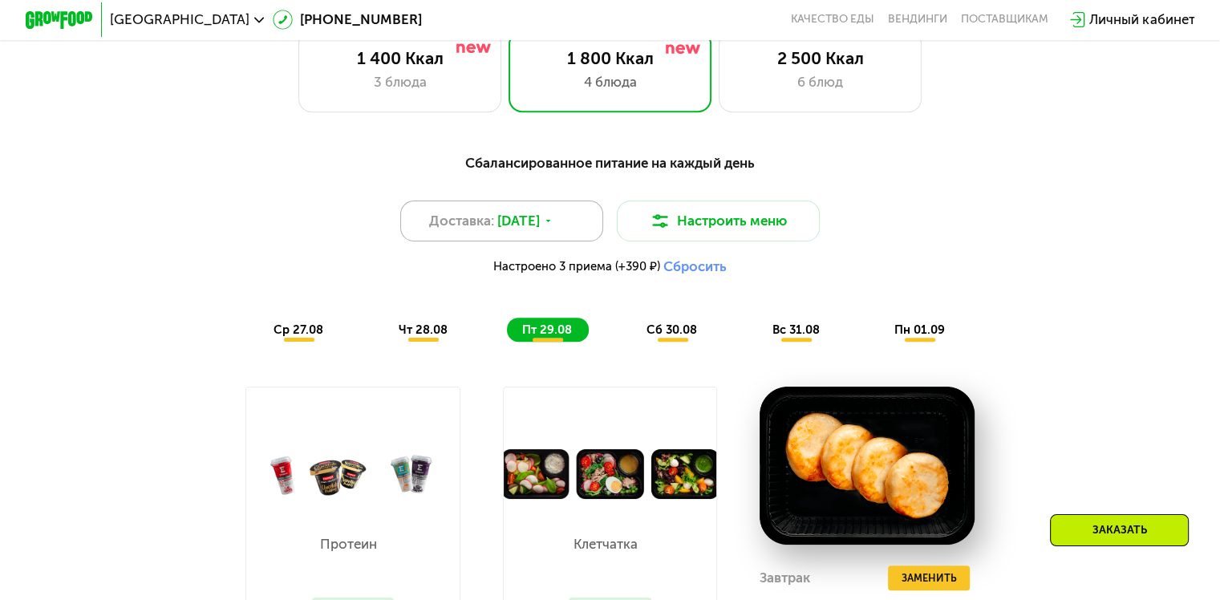
click at [513, 227] on span "[DATE]" at bounding box center [518, 221] width 43 height 20
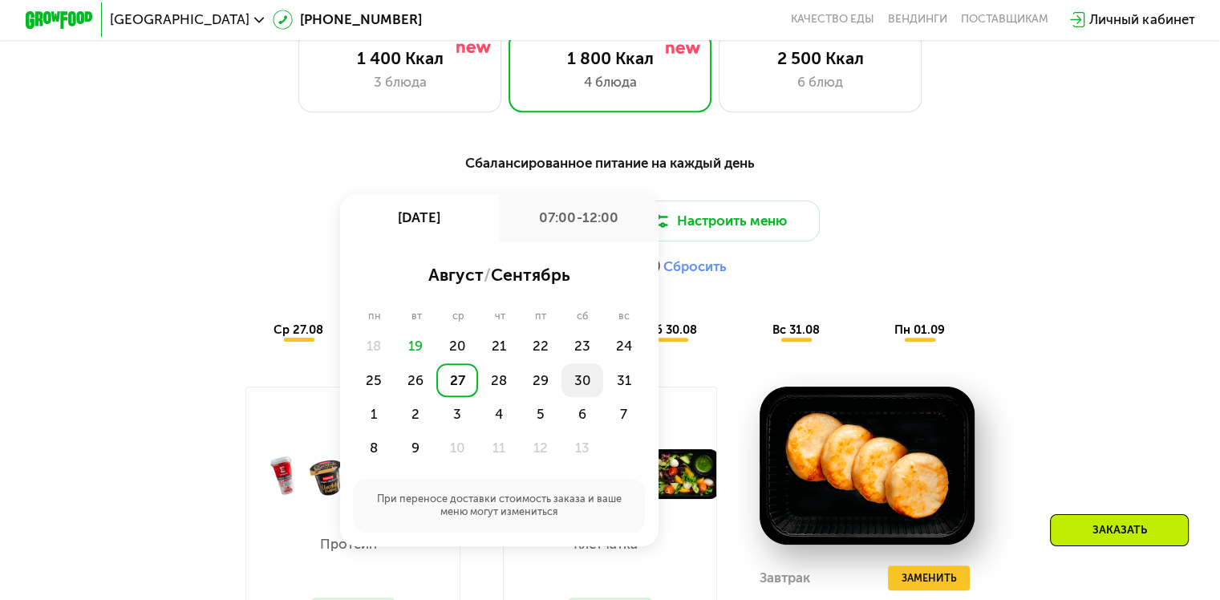
click at [603, 388] on div "30" at bounding box center [624, 380] width 42 height 34
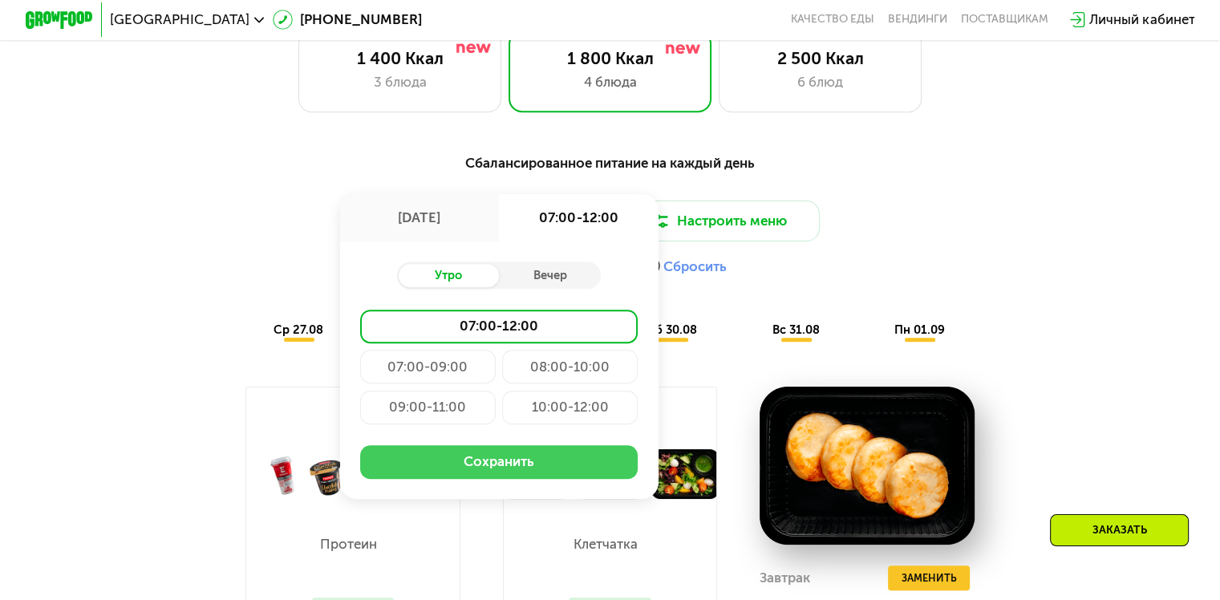
click at [505, 476] on button "Сохранить" at bounding box center [499, 462] width 278 height 34
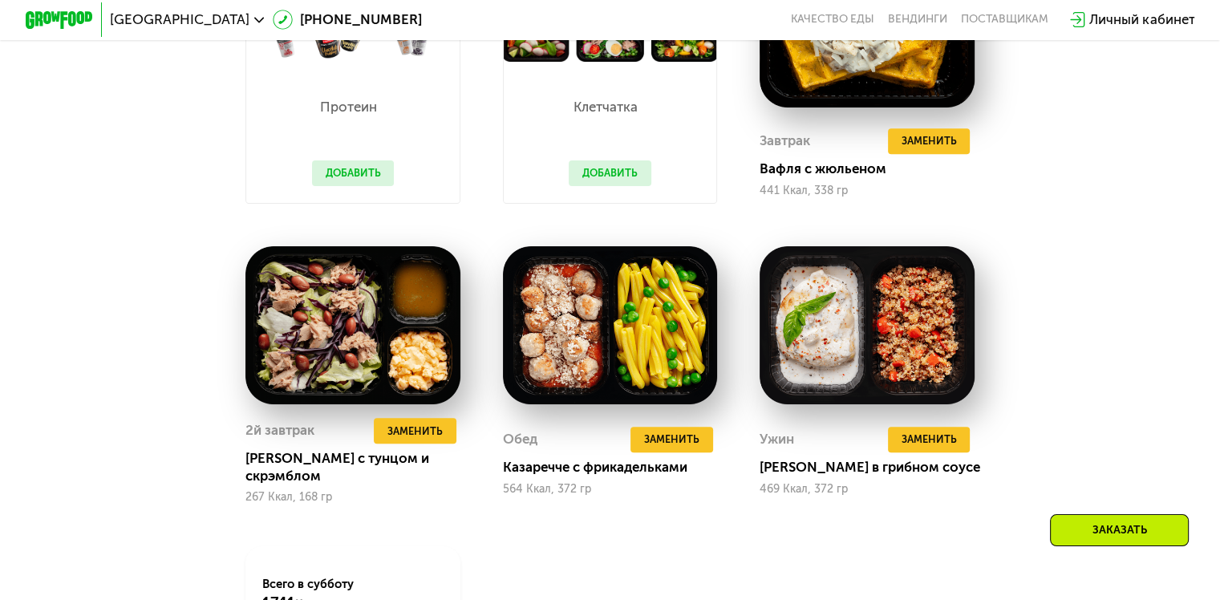
scroll to position [1182, 0]
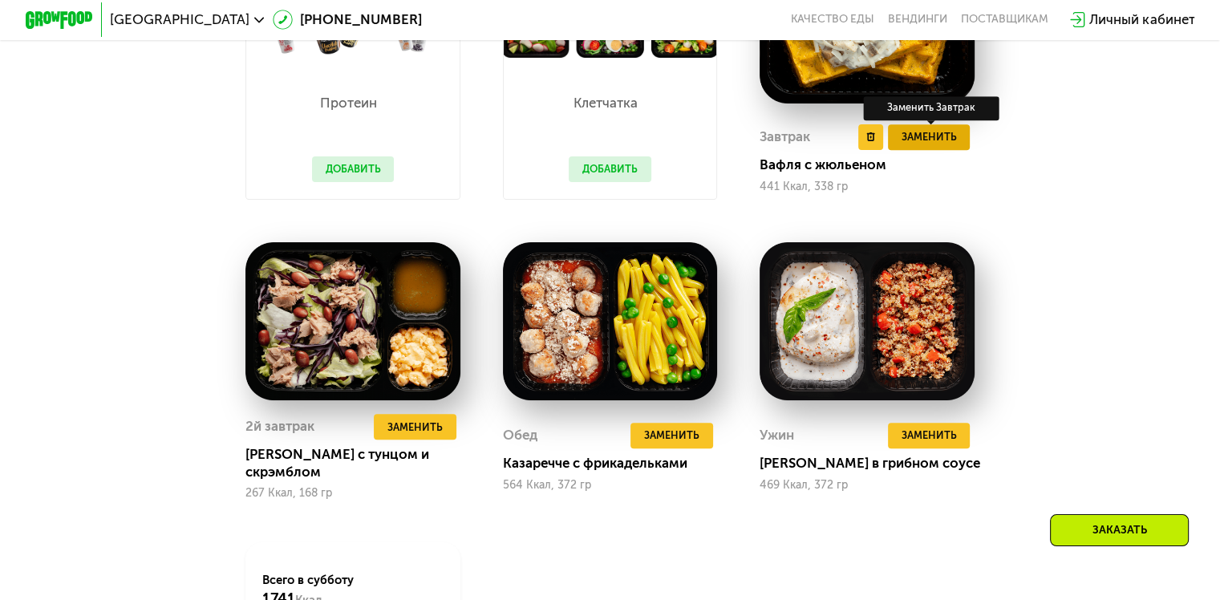
click at [946, 145] on span "Заменить" at bounding box center [928, 136] width 55 height 17
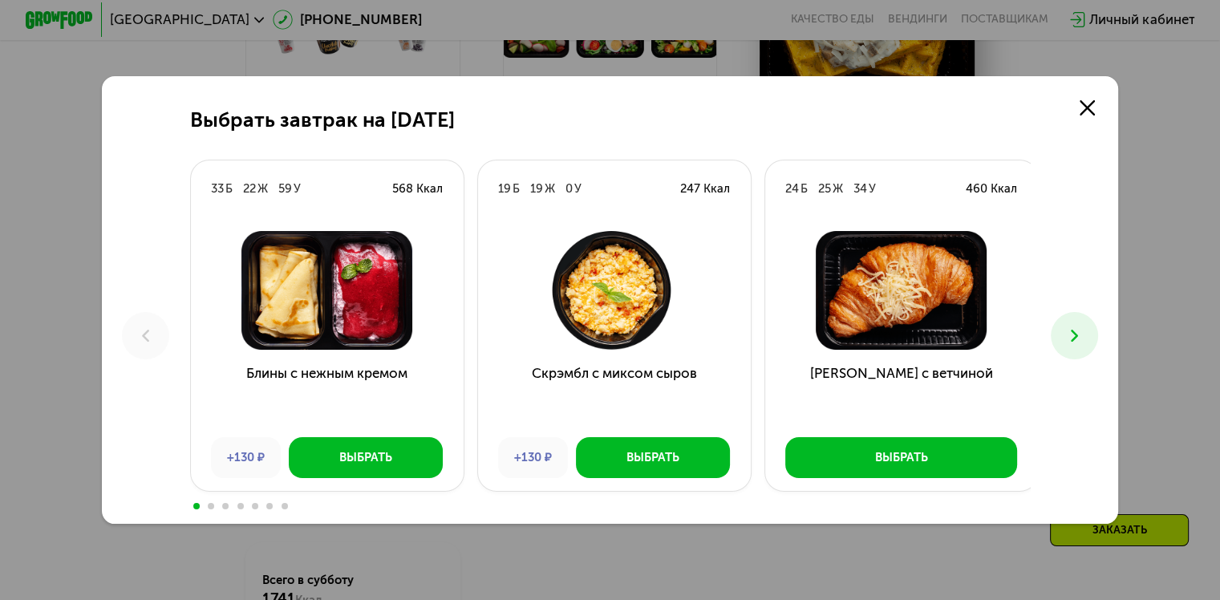
click at [1080, 343] on icon at bounding box center [1075, 336] width 20 height 20
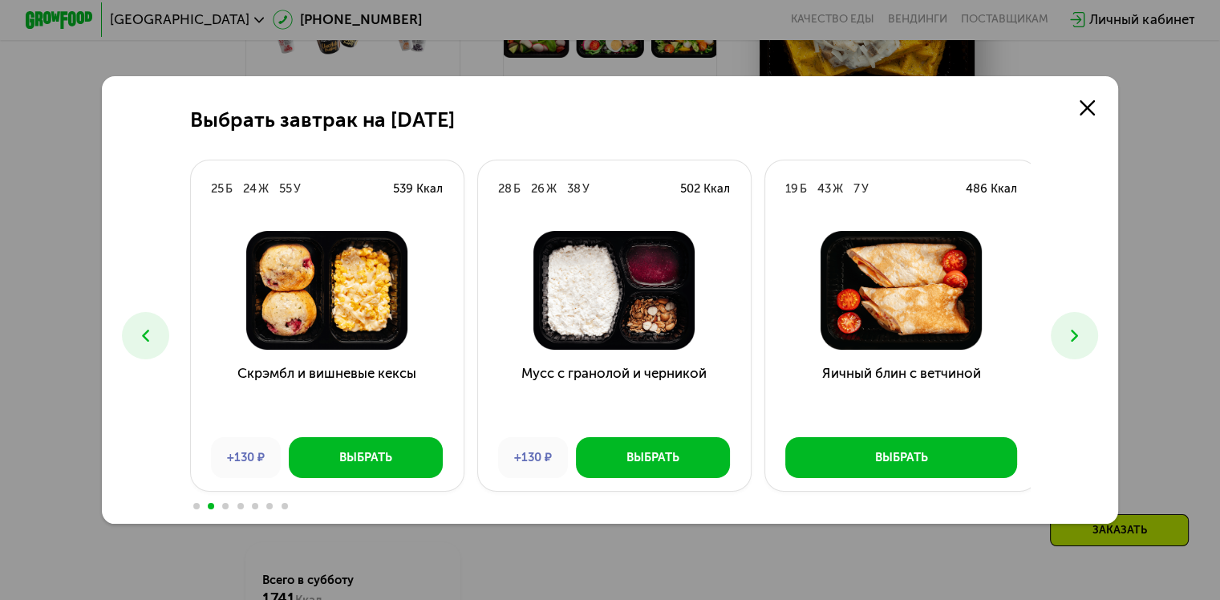
click at [1080, 343] on icon at bounding box center [1075, 336] width 20 height 20
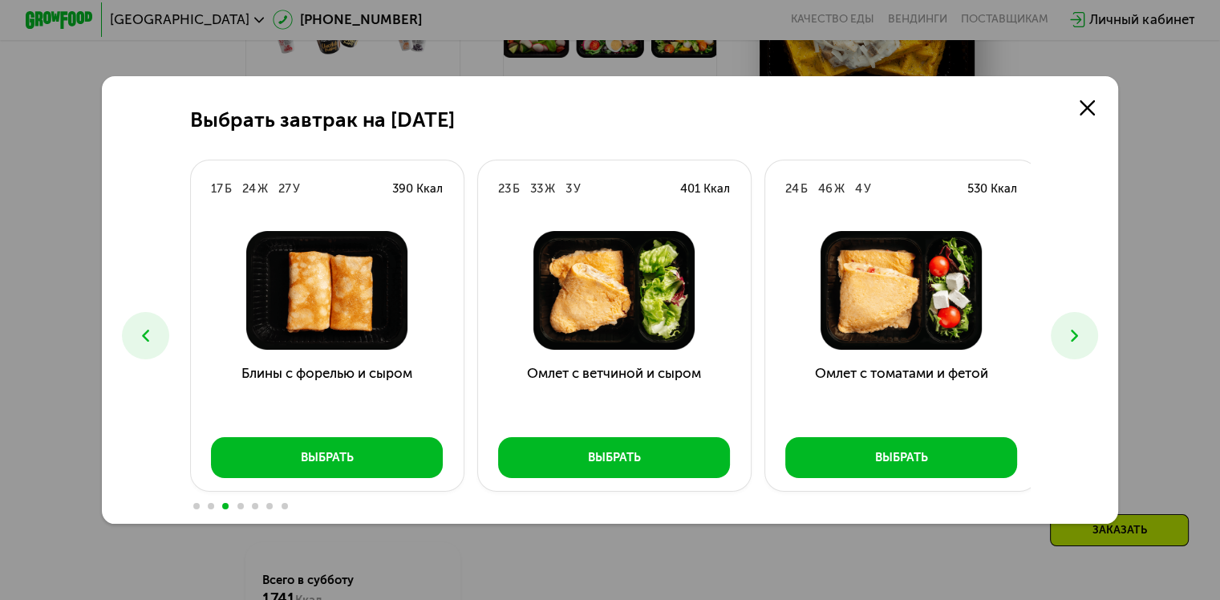
click at [1080, 343] on icon at bounding box center [1075, 336] width 20 height 20
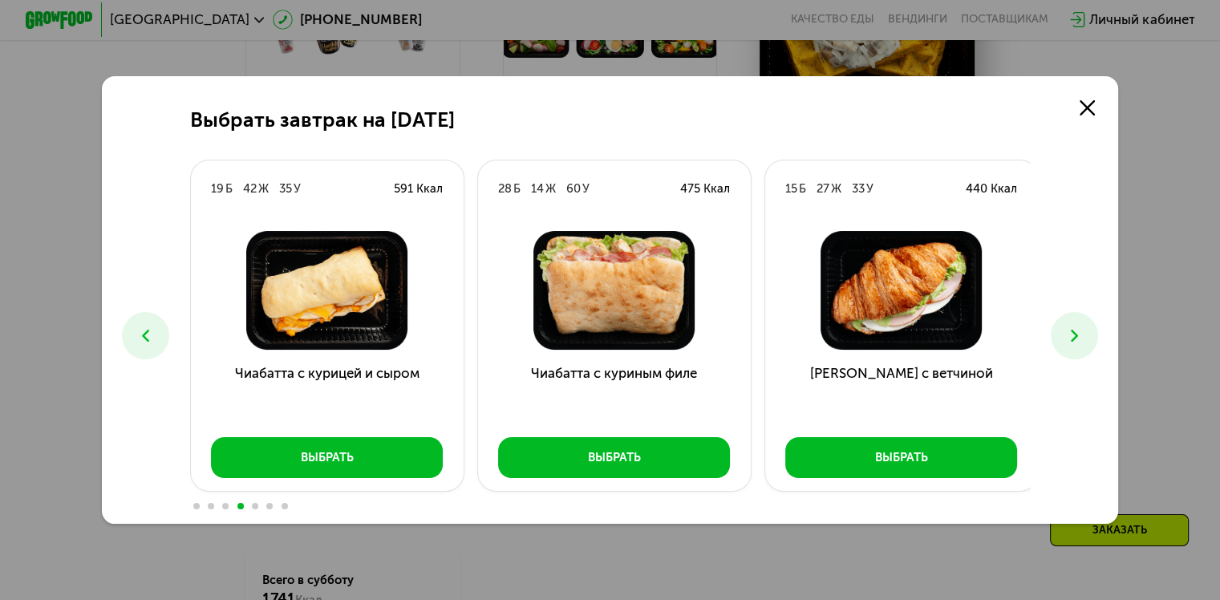
click at [1080, 343] on icon at bounding box center [1075, 336] width 20 height 20
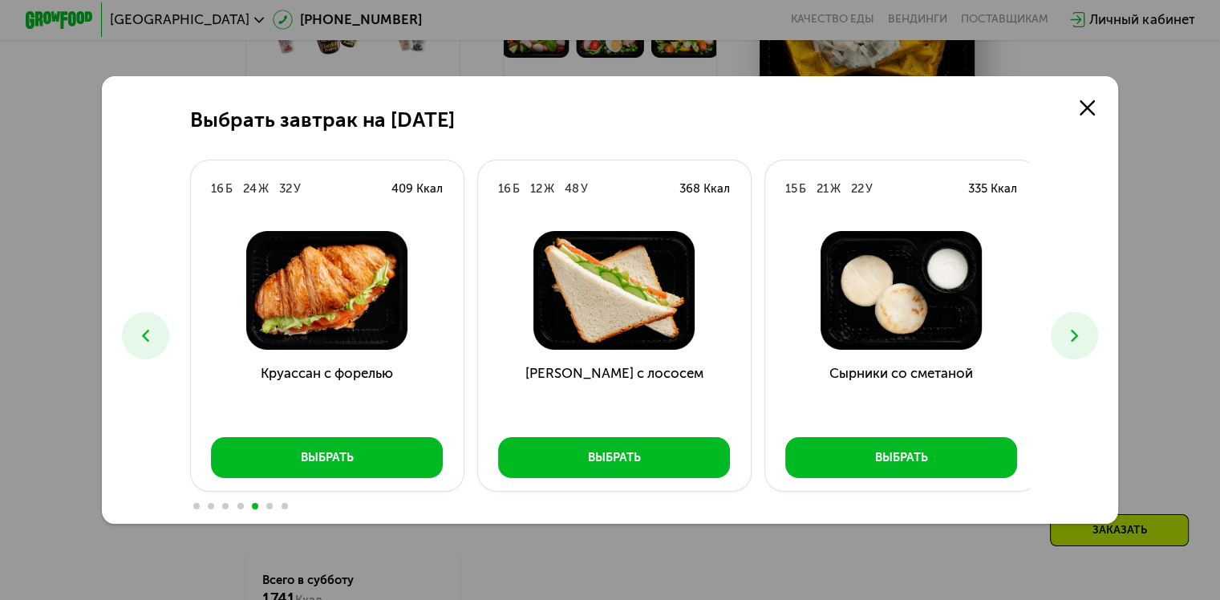
click at [1080, 343] on icon at bounding box center [1075, 336] width 20 height 20
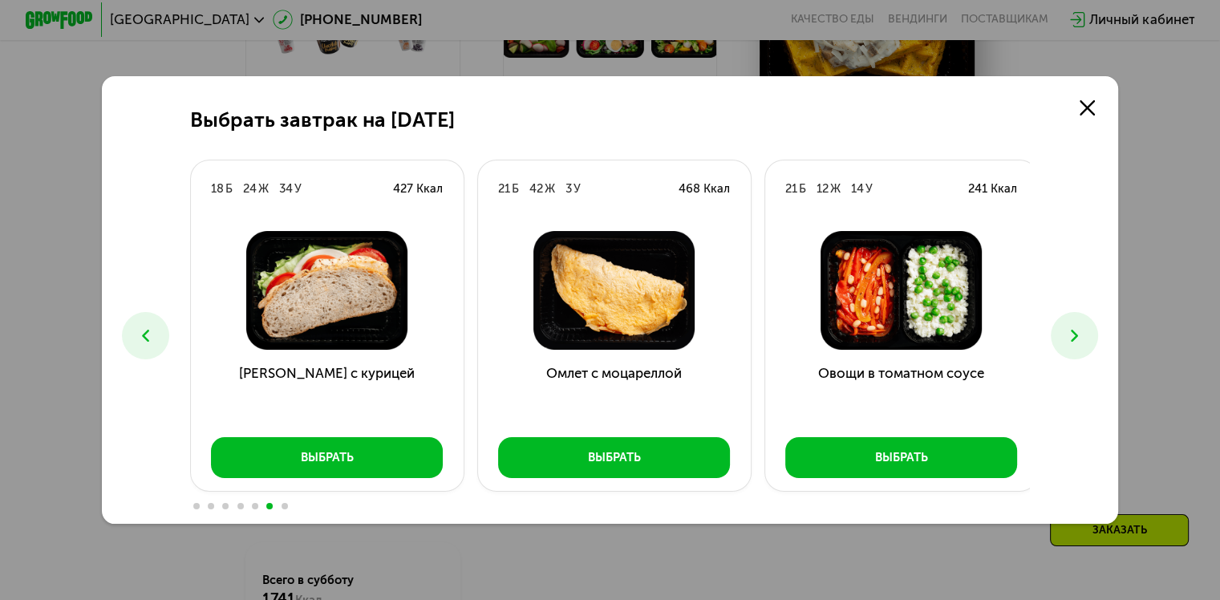
click at [1080, 343] on icon at bounding box center [1075, 336] width 20 height 20
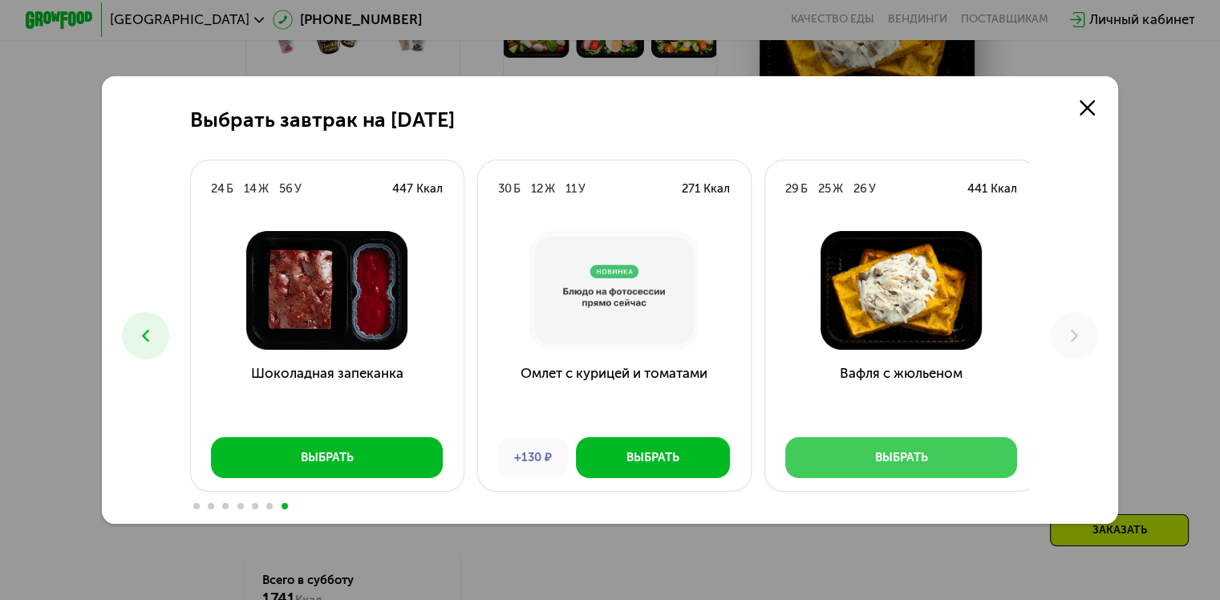
click at [946, 456] on button "Выбрать" at bounding box center [901, 457] width 232 height 41
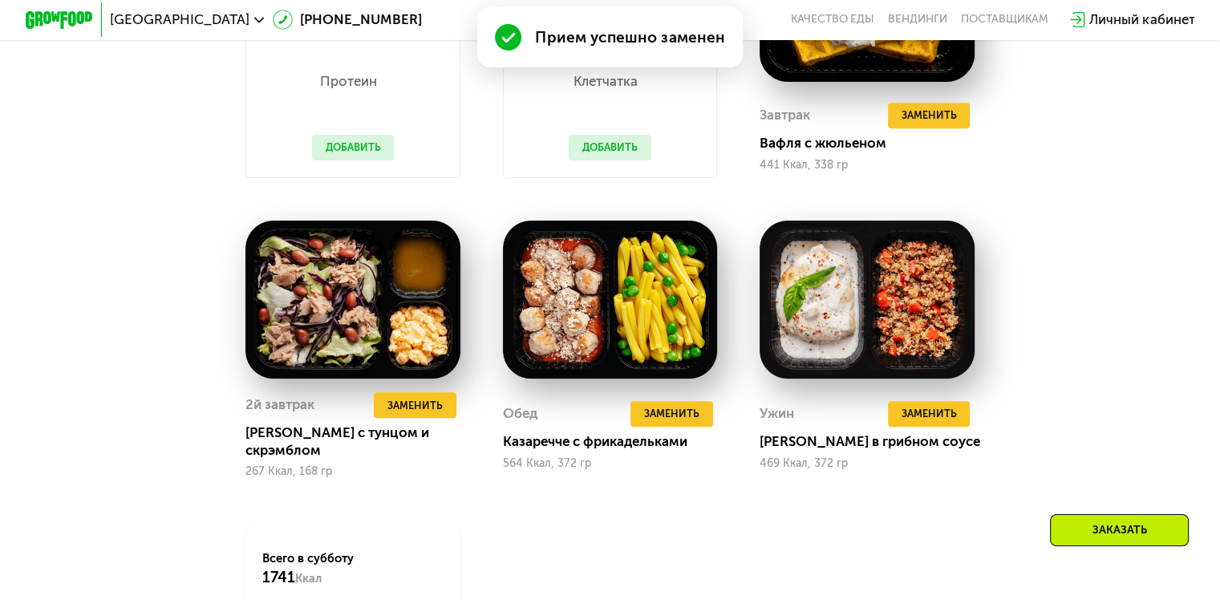
scroll to position [1203, 0]
click at [433, 414] on span "Заменить" at bounding box center [414, 405] width 55 height 17
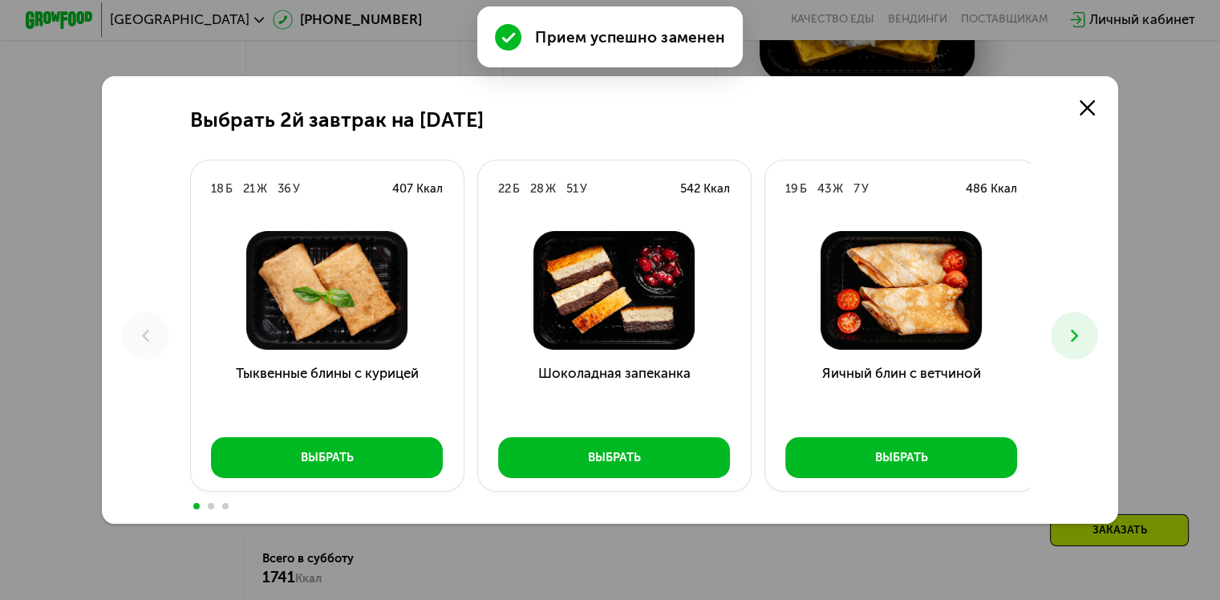
click at [1074, 338] on icon at bounding box center [1075, 336] width 20 height 20
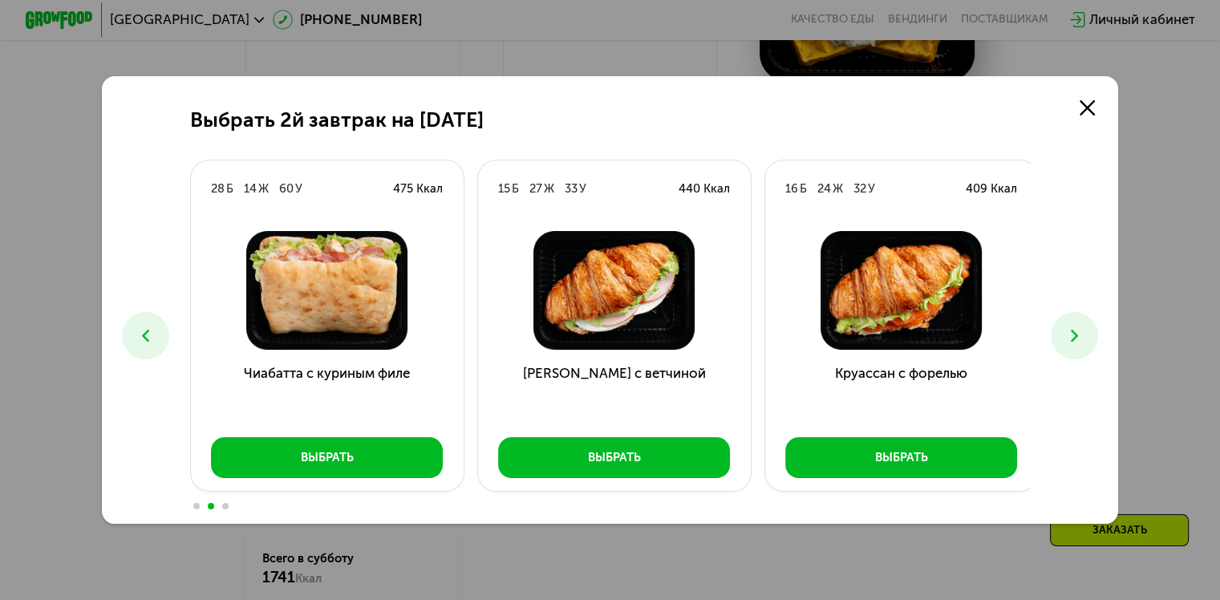
click at [1074, 338] on icon at bounding box center [1075, 336] width 20 height 20
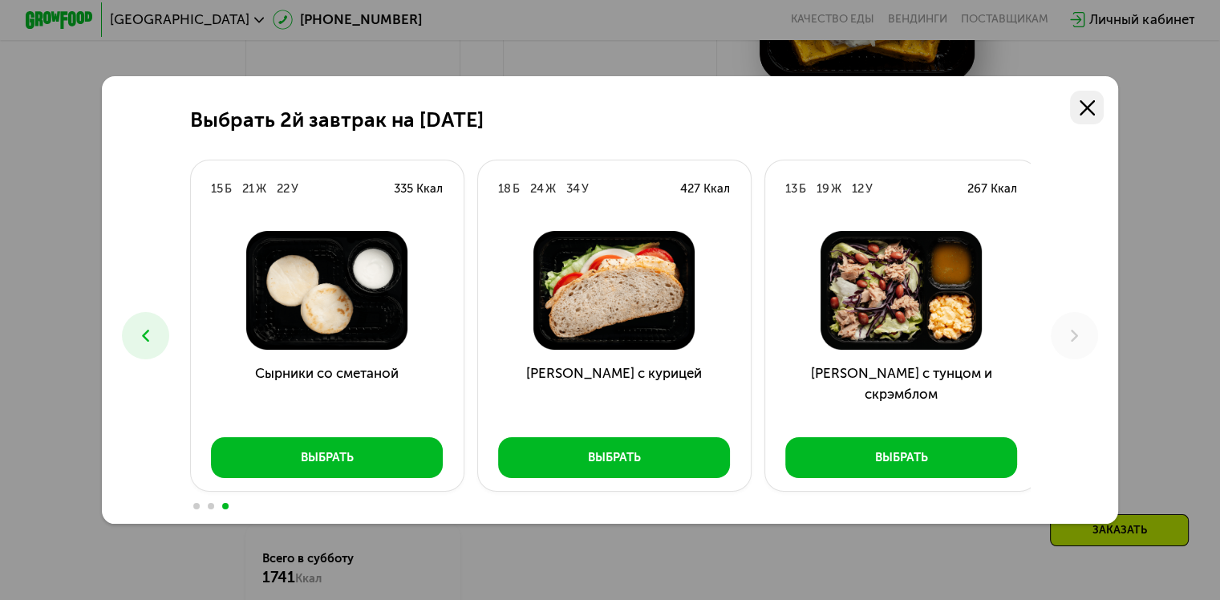
click at [1092, 106] on use at bounding box center [1087, 107] width 15 height 15
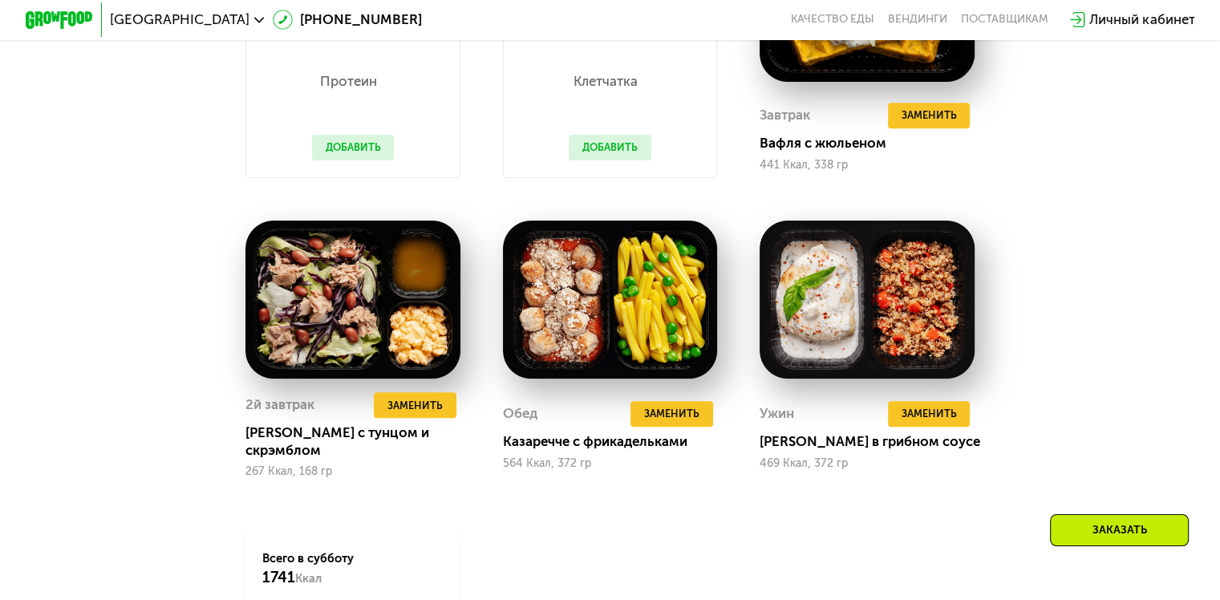
click at [1114, 216] on div "Сбалансированное питание на каждый день Доставка: [DATE] Настроить меню сб 30.0…" at bounding box center [610, 230] width 1044 height 1016
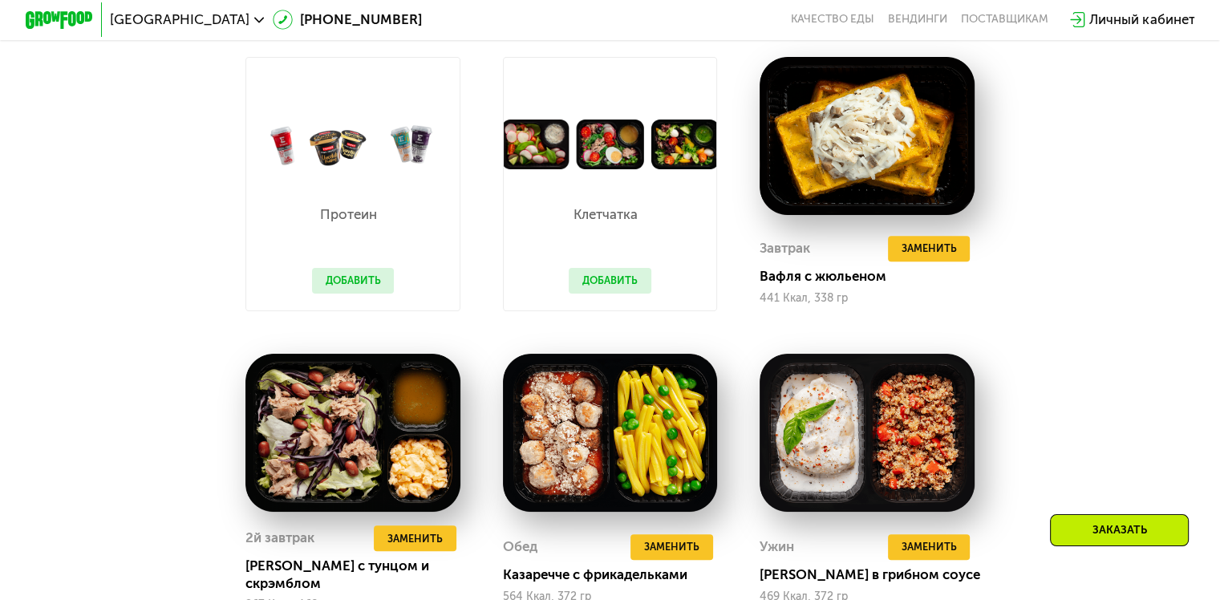
scroll to position [1065, 0]
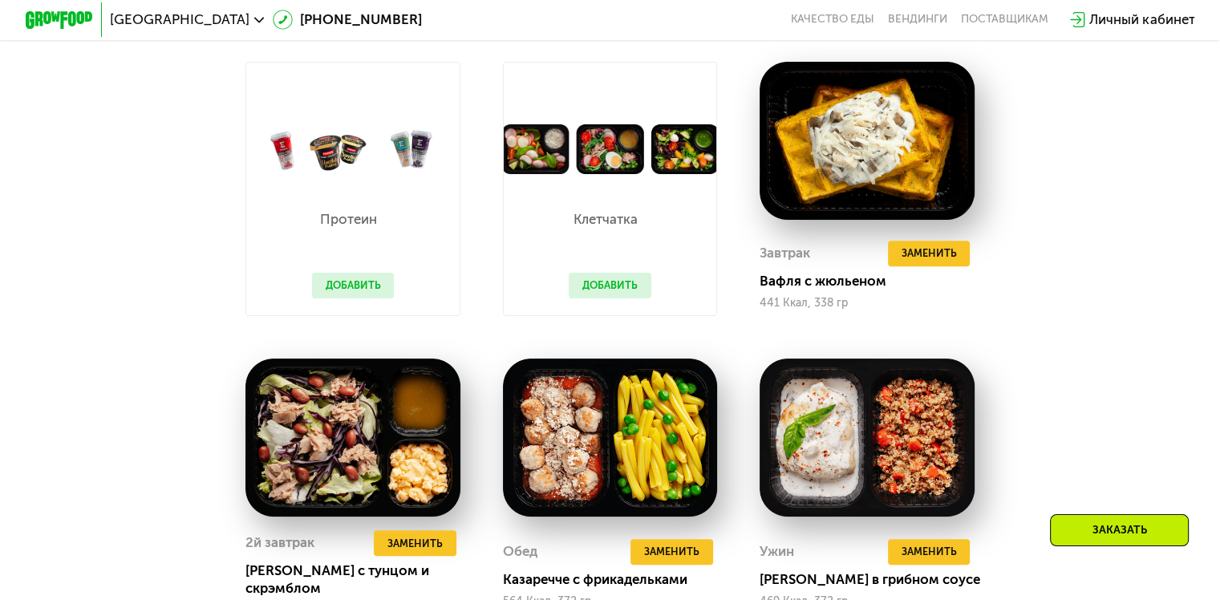
click at [1046, 297] on div "Сбалансированное питание на каждый день Доставка: [DATE] Настроить меню сб 30.0…" at bounding box center [610, 368] width 1044 height 1016
